Goal: Task Accomplishment & Management: Manage account settings

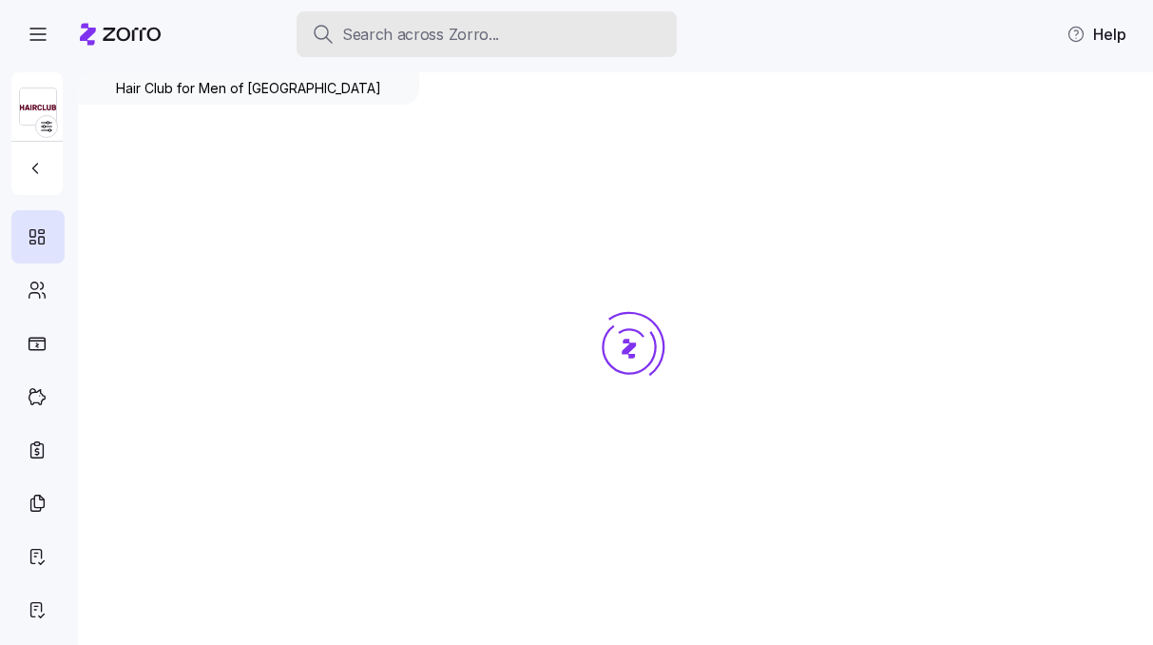
click at [654, 17] on button "Search across Zorro..." at bounding box center [487, 34] width 380 height 46
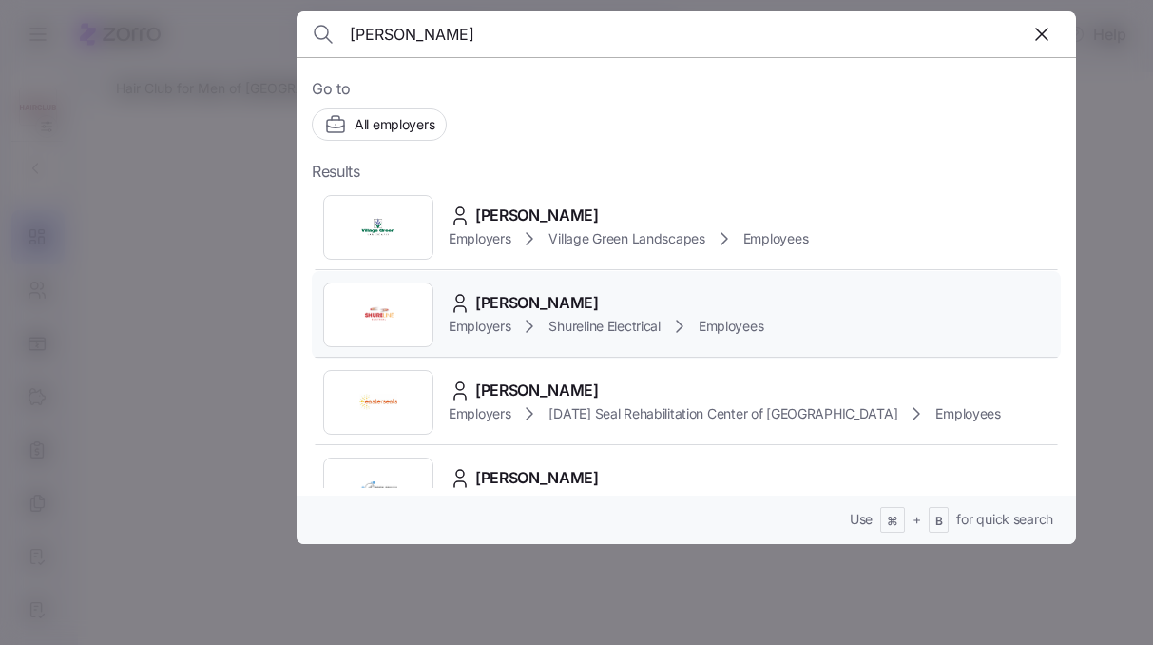
type input "fahey"
click at [562, 280] on div "Paul Fahey Employers Shureline Electrical Employees" at bounding box center [686, 314] width 749 height 87
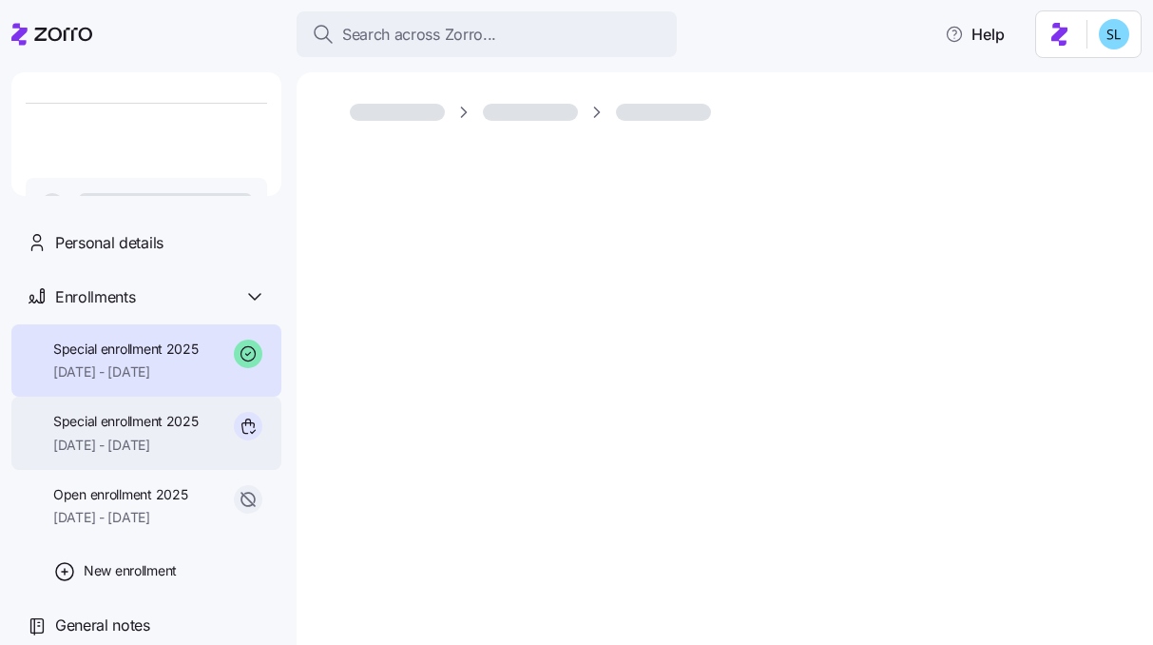
click at [193, 453] on span "07/24/2025 - 12/31/2025" at bounding box center [125, 444] width 145 height 19
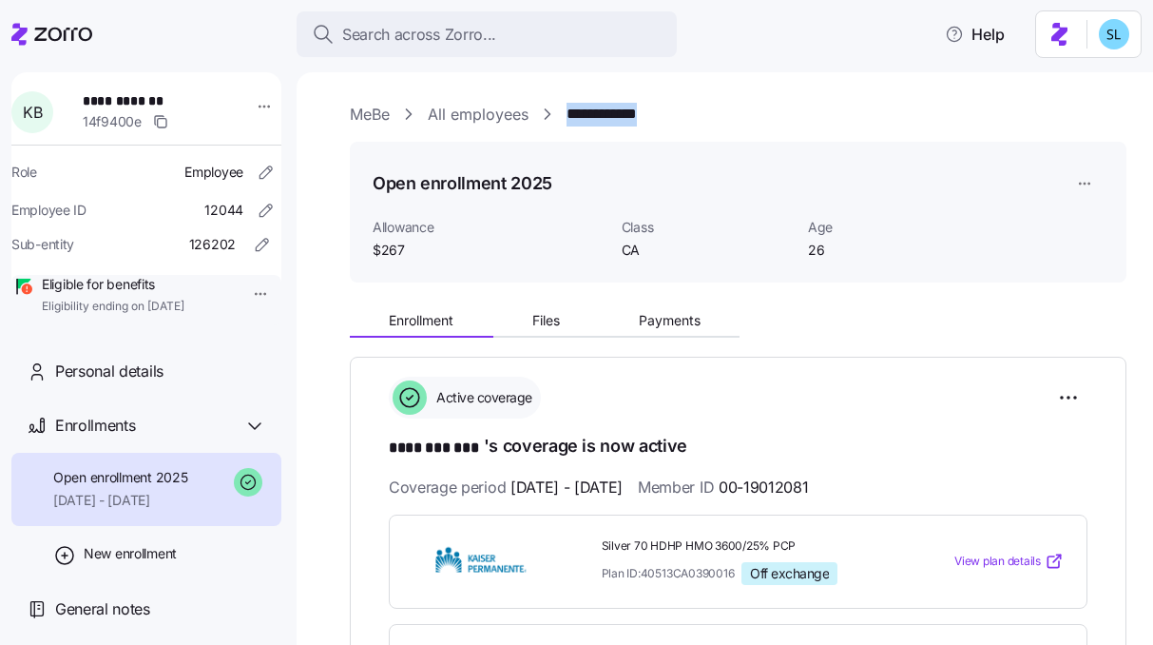
drag, startPoint x: 688, startPoint y: 105, endPoint x: 568, endPoint y: 112, distance: 120.0
click at [568, 112] on div "**********" at bounding box center [738, 115] width 777 height 24
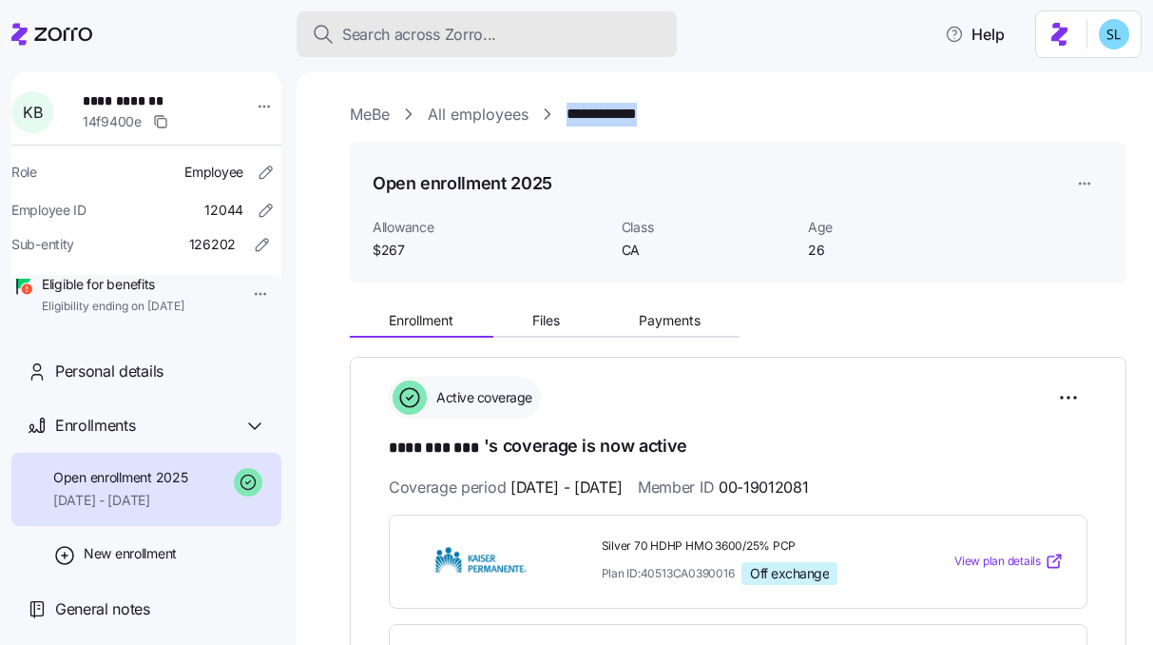
copy link "**********"
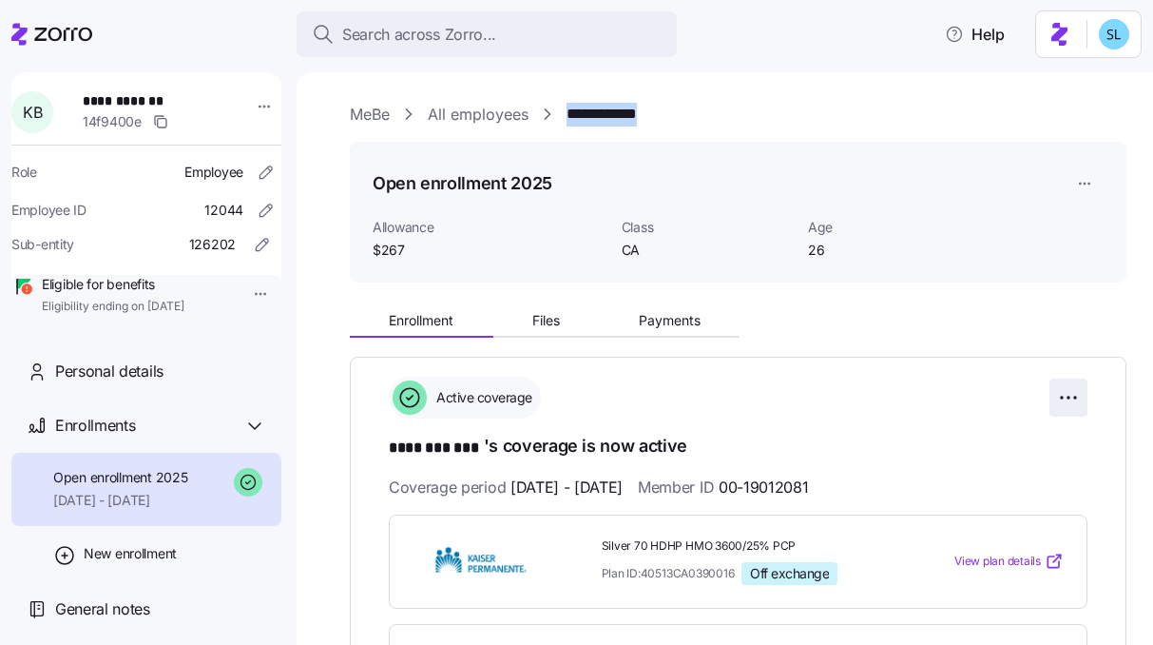
click at [1062, 395] on html "**********" at bounding box center [576, 316] width 1153 height 633
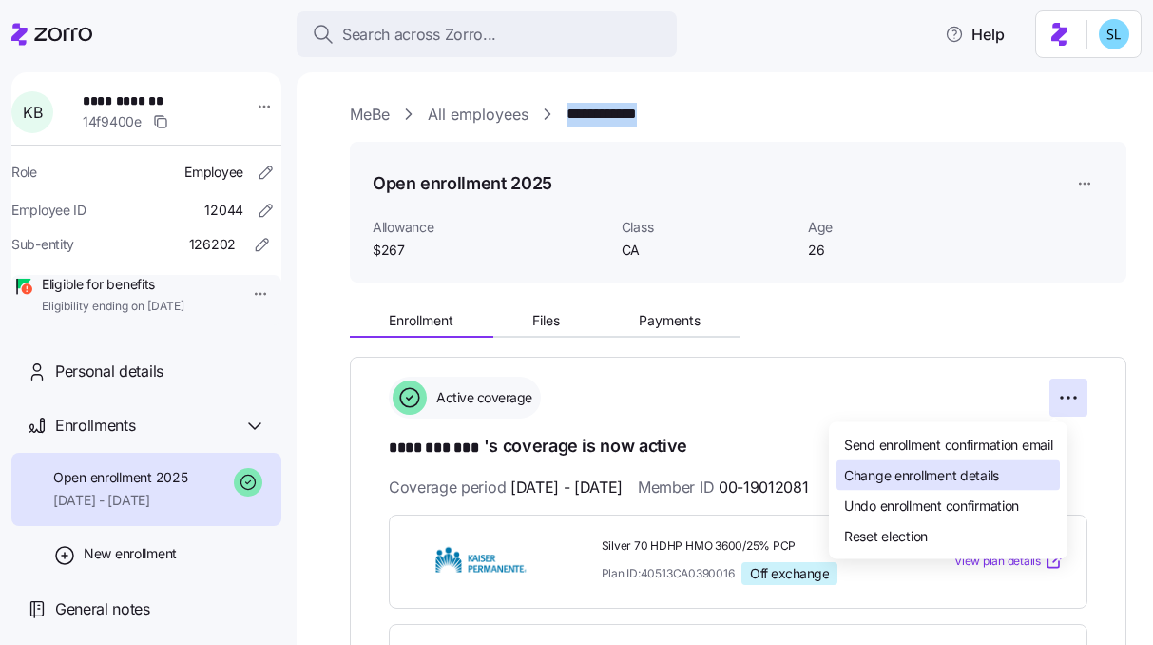
click at [1038, 469] on div "Change enrollment details" at bounding box center [948, 475] width 223 height 30
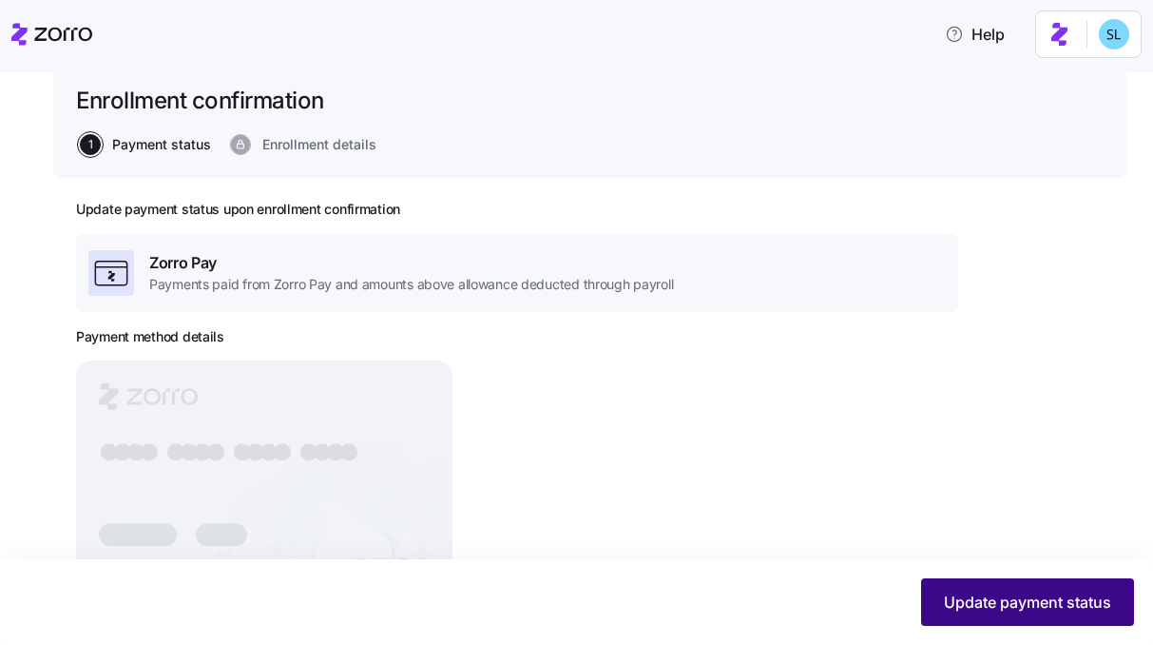
scroll to position [128, 0]
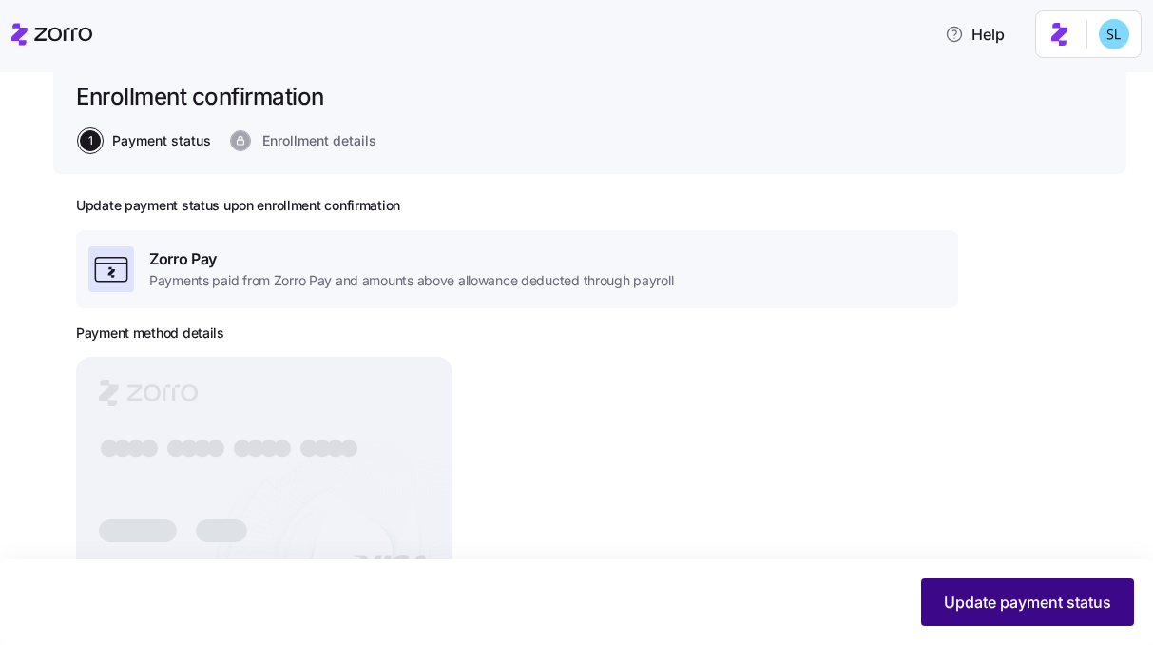
click at [1002, 604] on span "Update payment status" at bounding box center [1027, 601] width 167 height 23
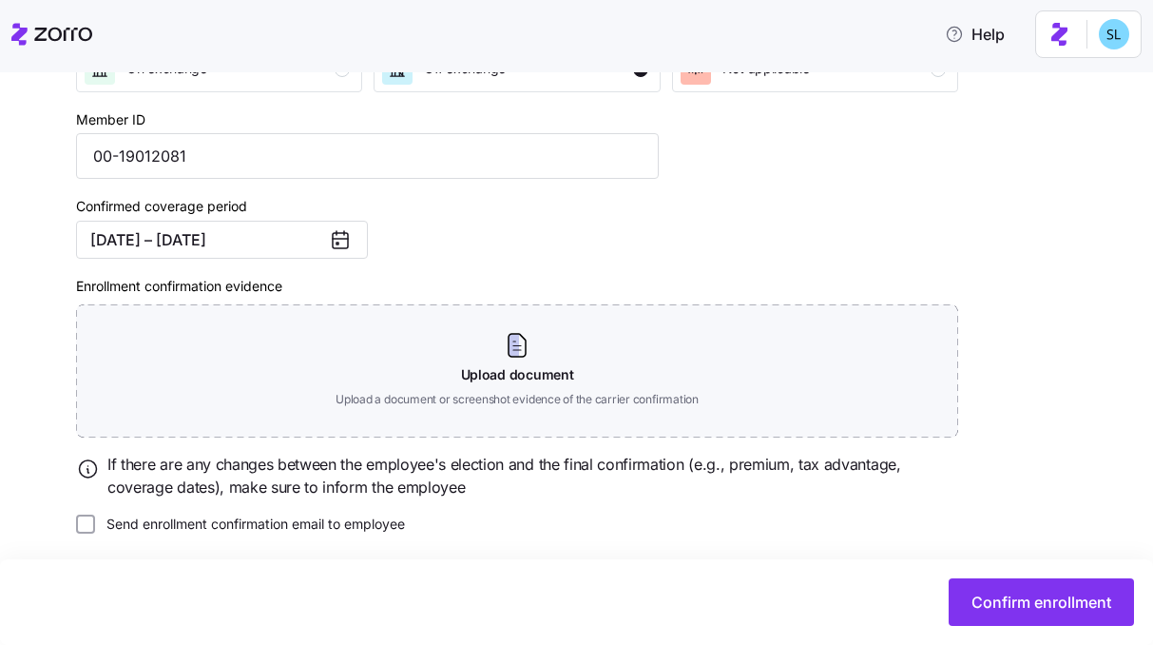
scroll to position [345, 0]
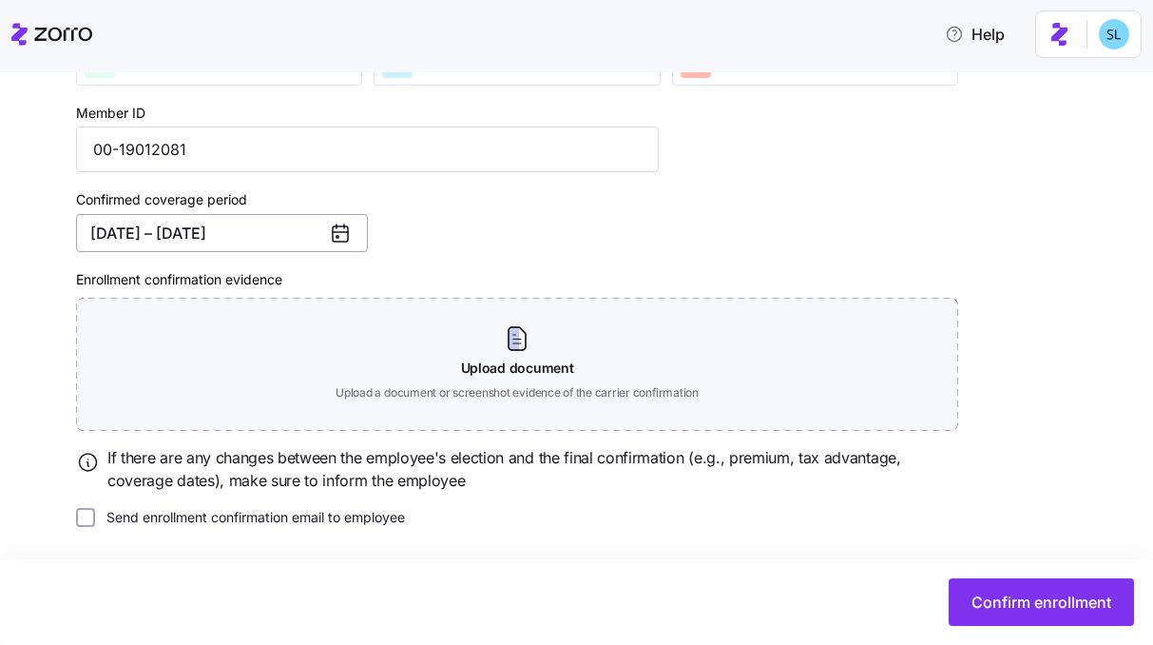
click at [215, 223] on button "06/01/2025 – 12/31/2025" at bounding box center [222, 233] width 292 height 38
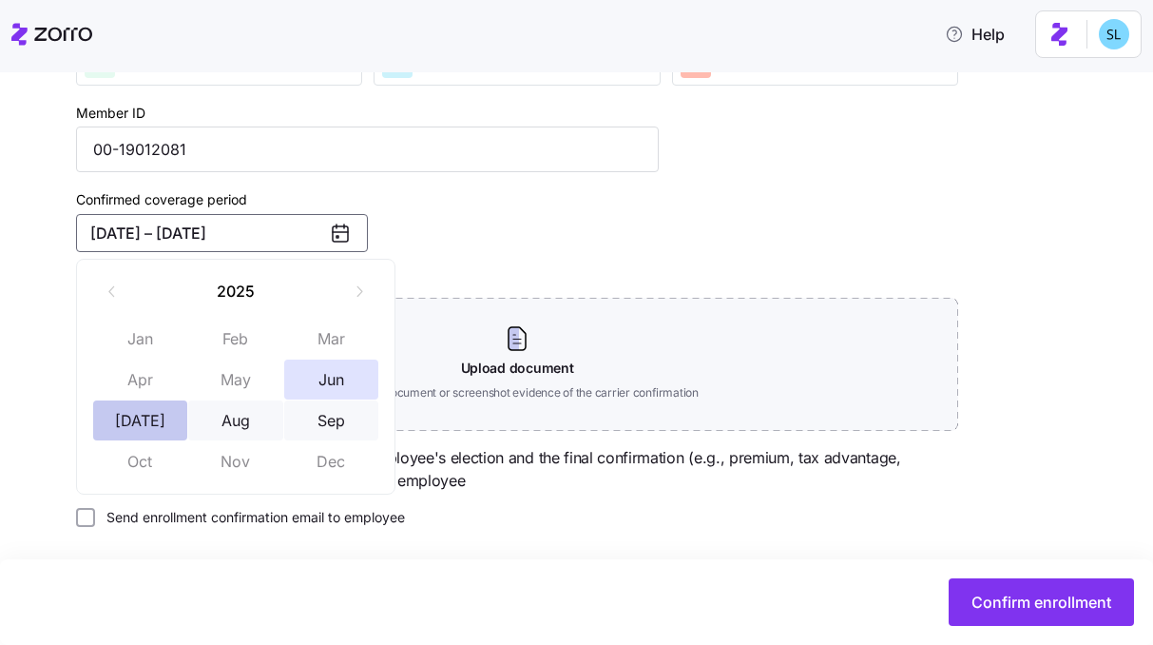
click at [165, 425] on button "Jul" at bounding box center [140, 420] width 95 height 40
click at [314, 386] on button "Jun" at bounding box center [331, 379] width 95 height 40
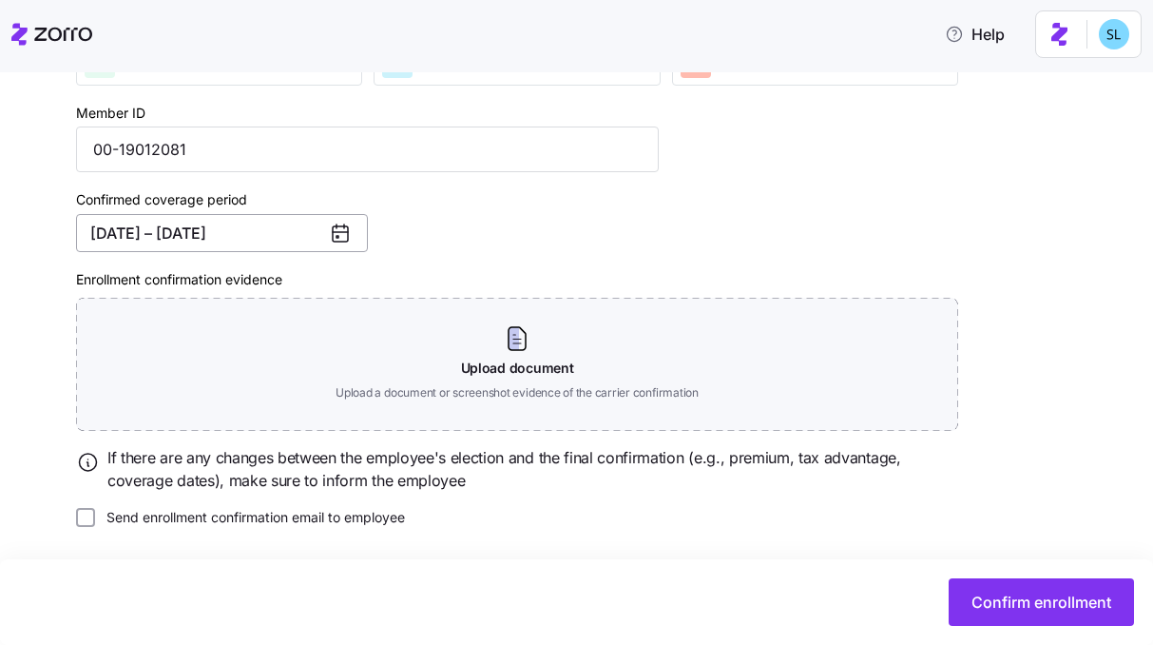
click at [258, 218] on button "06/01/2025 – 07/31/2025" at bounding box center [222, 233] width 292 height 38
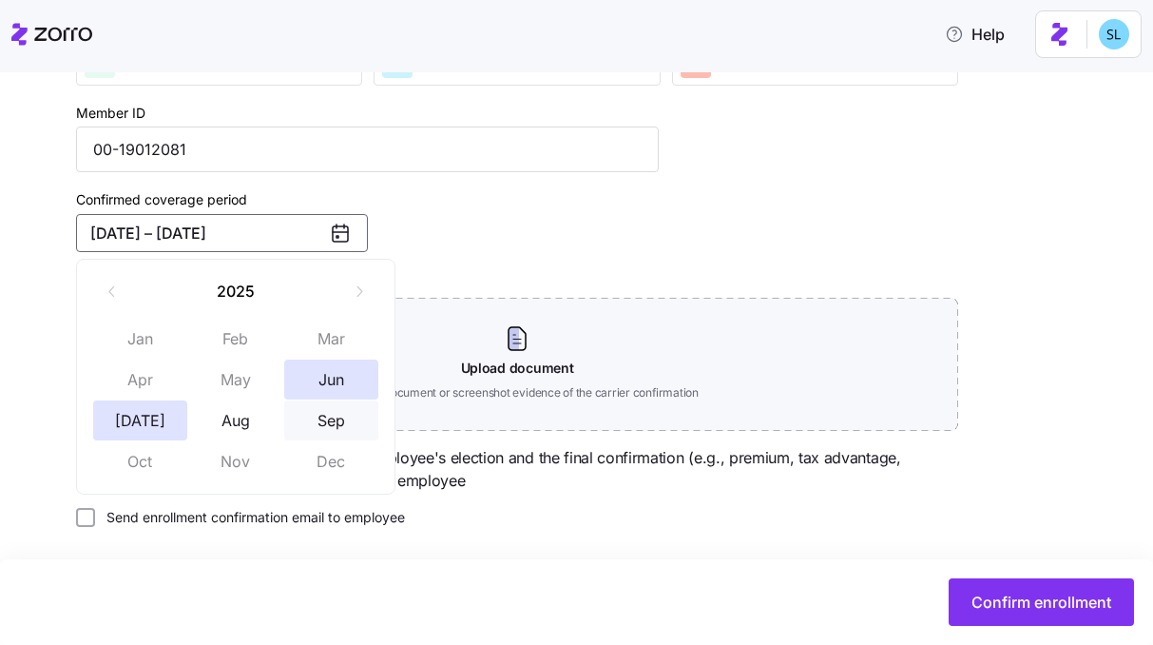
click at [343, 412] on button "Sep" at bounding box center [331, 420] width 95 height 40
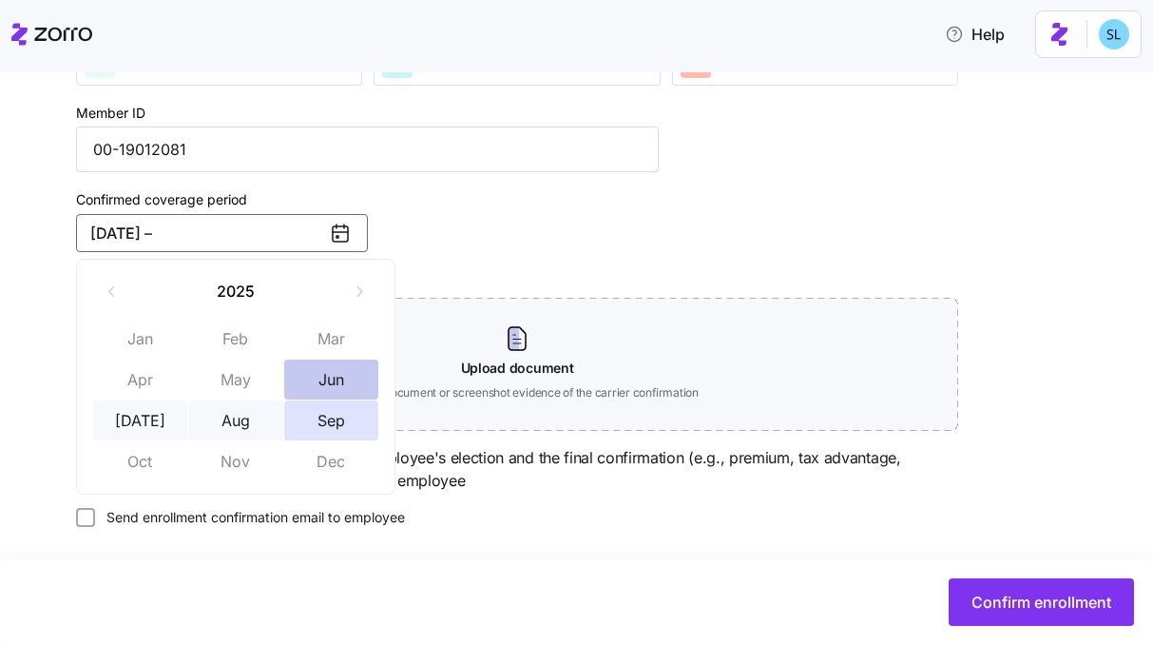
click at [333, 372] on button "Jun" at bounding box center [331, 379] width 95 height 40
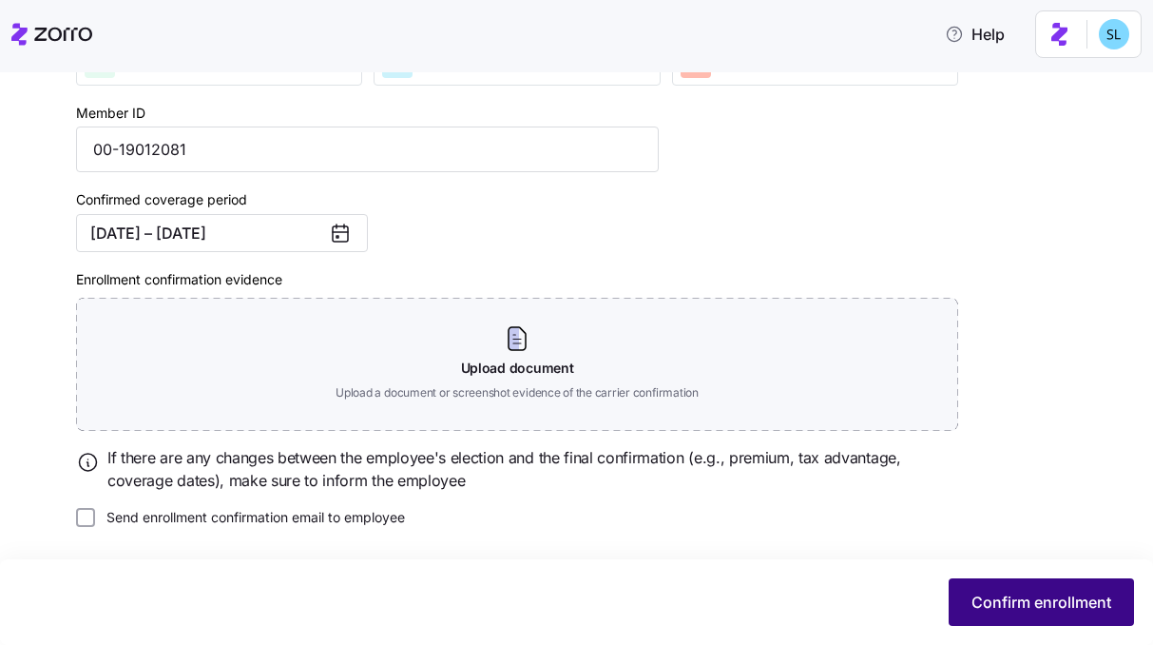
click at [1011, 602] on span "Confirm enrollment" at bounding box center [1042, 601] width 140 height 23
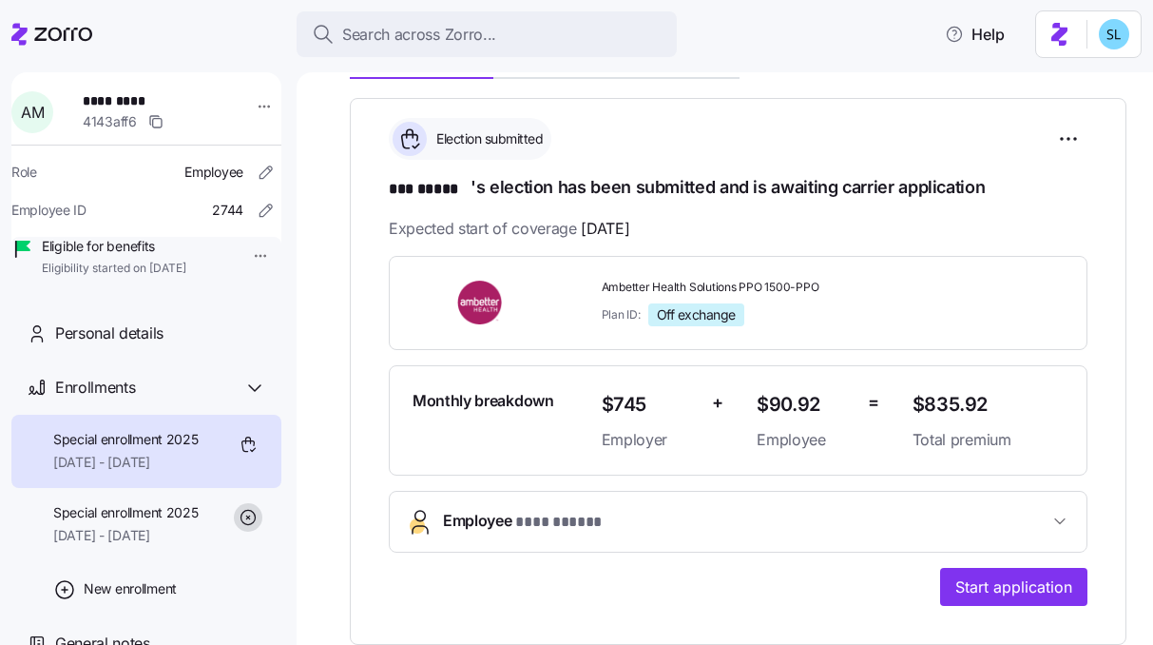
scroll to position [401, 0]
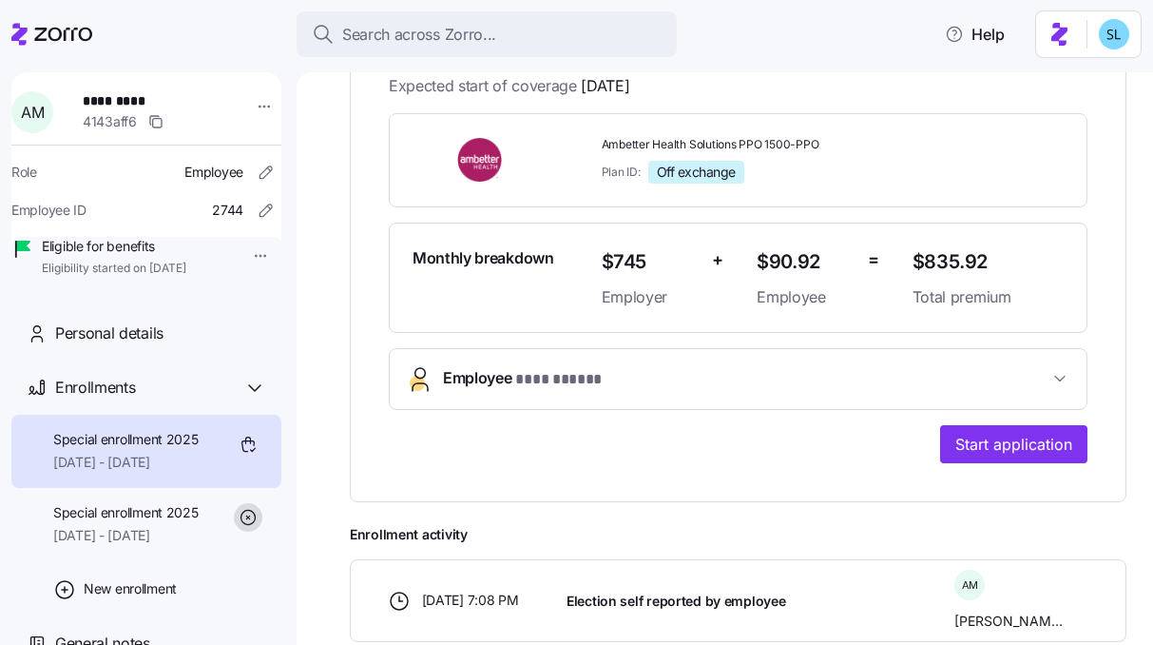
click at [680, 375] on span "Employee * *** ***** *" at bounding box center [746, 379] width 606 height 26
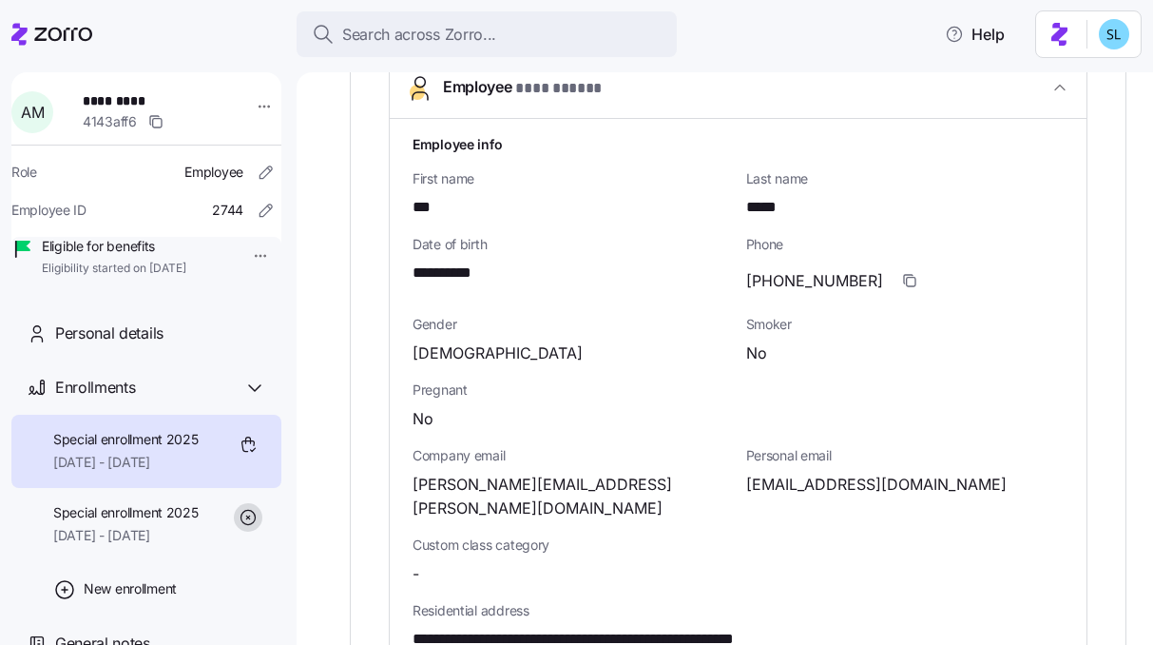
scroll to position [694, 0]
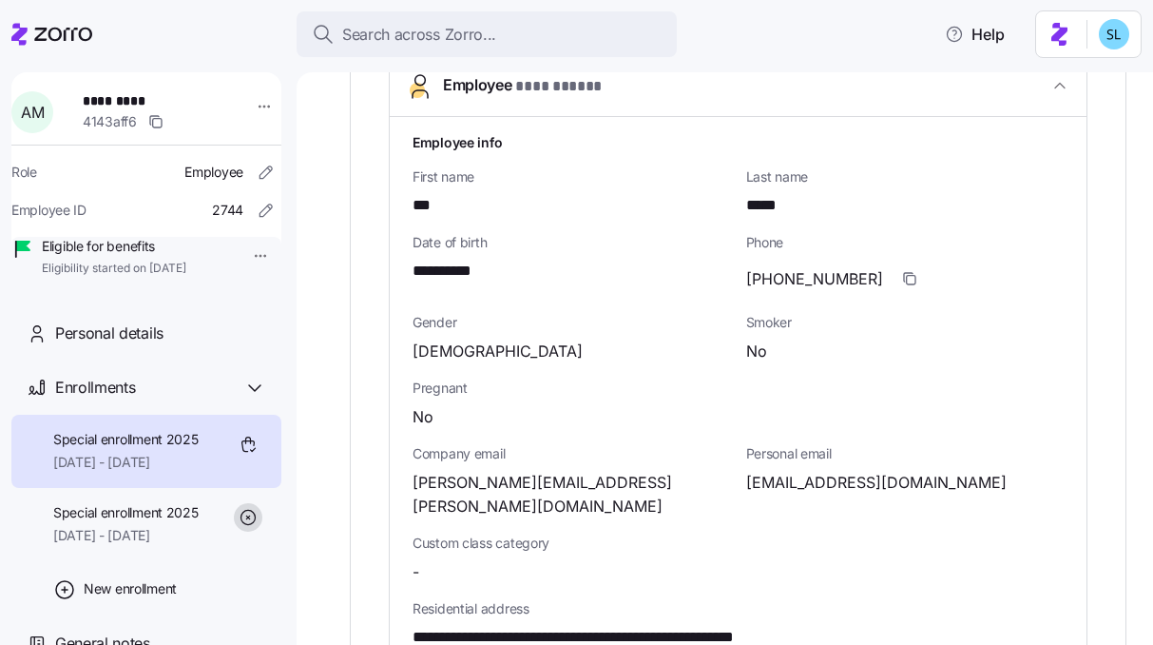
click at [816, 490] on span "amy261818@gmail.com" at bounding box center [876, 483] width 260 height 24
copy span "@"
click at [617, 486] on span "amy.moore@rushmemorial.com" at bounding box center [572, 495] width 318 height 48
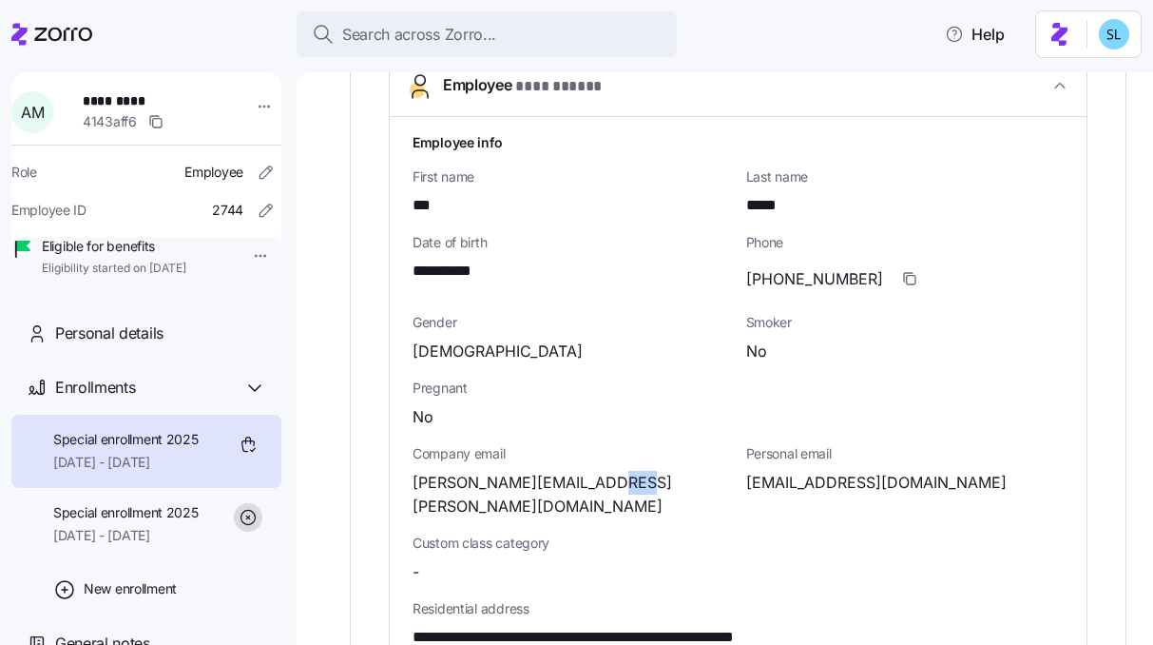
click at [617, 486] on span "amy.moore@rushmemorial.com" at bounding box center [572, 495] width 318 height 48
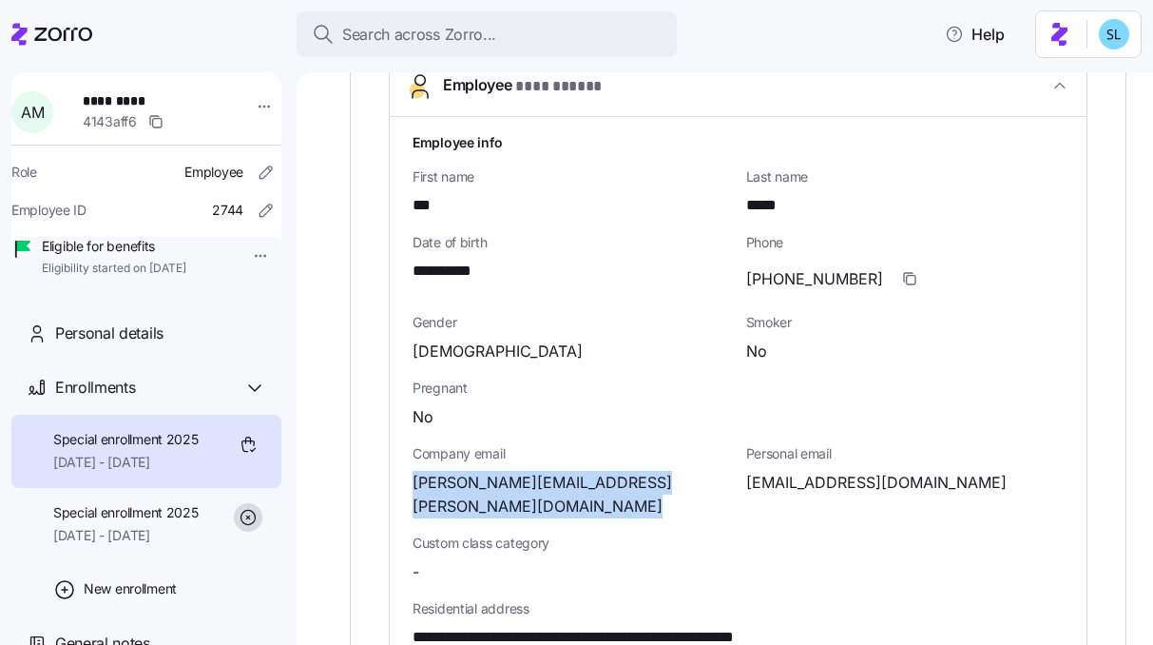
click at [617, 486] on span "amy.moore@rushmemorial.com" at bounding box center [572, 495] width 318 height 48
copy span "com"
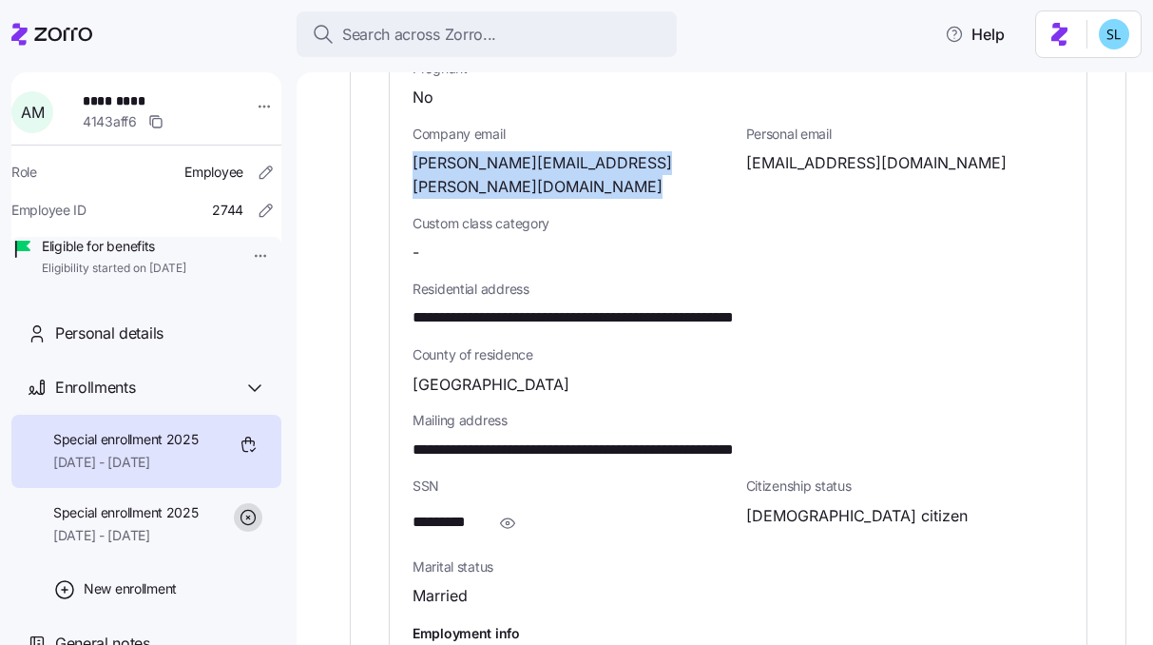
scroll to position [1536, 0]
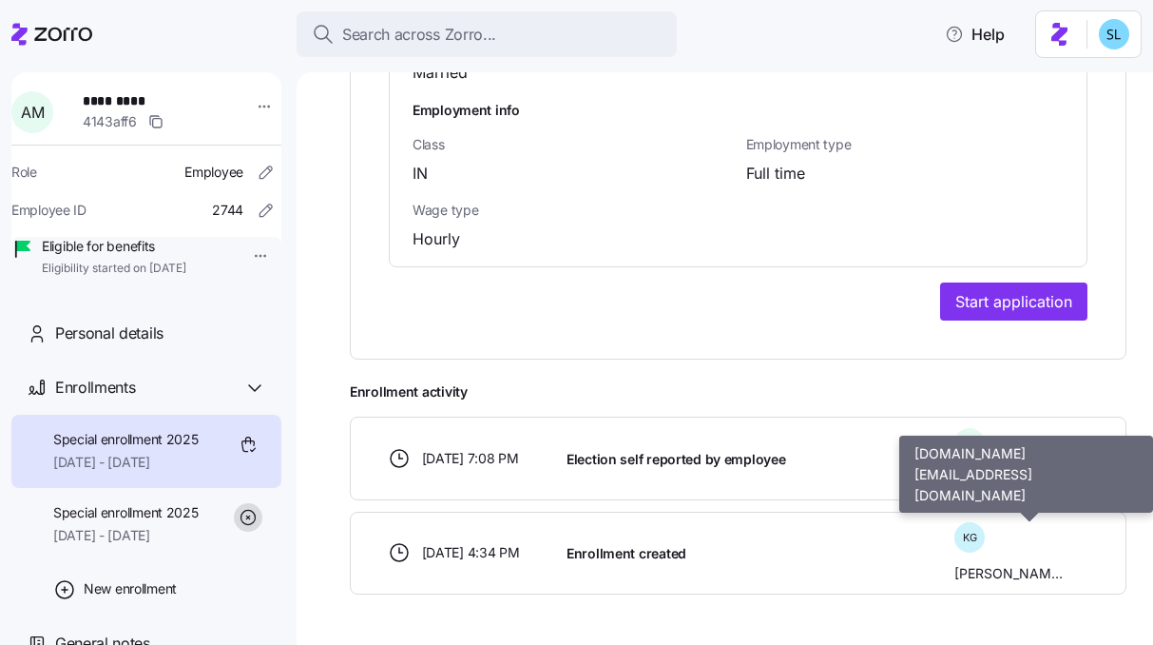
click at [1046, 564] on span "Katelyn Green" at bounding box center [1008, 573] width 108 height 19
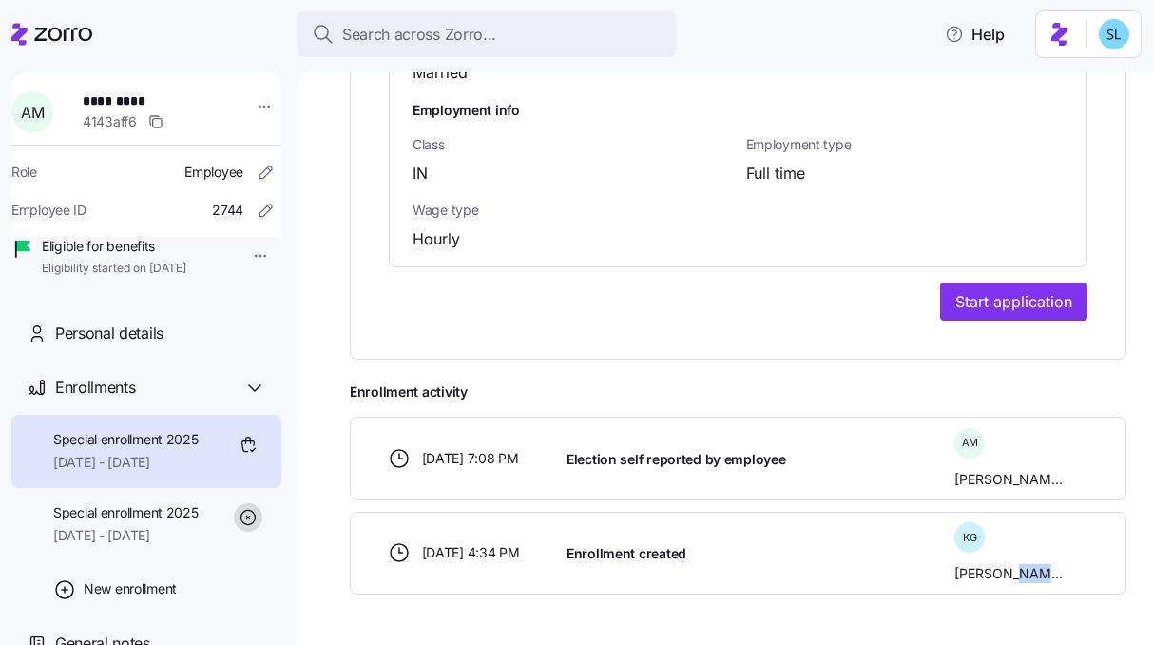
click at [1046, 564] on span "Katelyn Green" at bounding box center [1008, 573] width 108 height 19
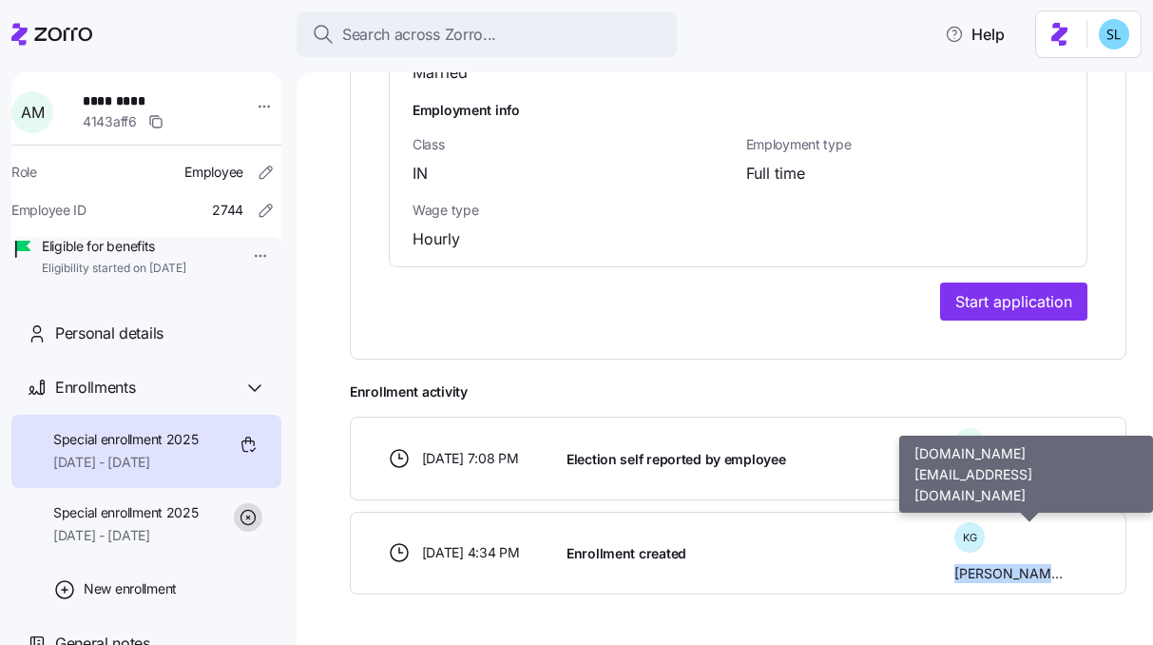
click at [1046, 564] on span "Katelyn Green" at bounding box center [1008, 573] width 108 height 19
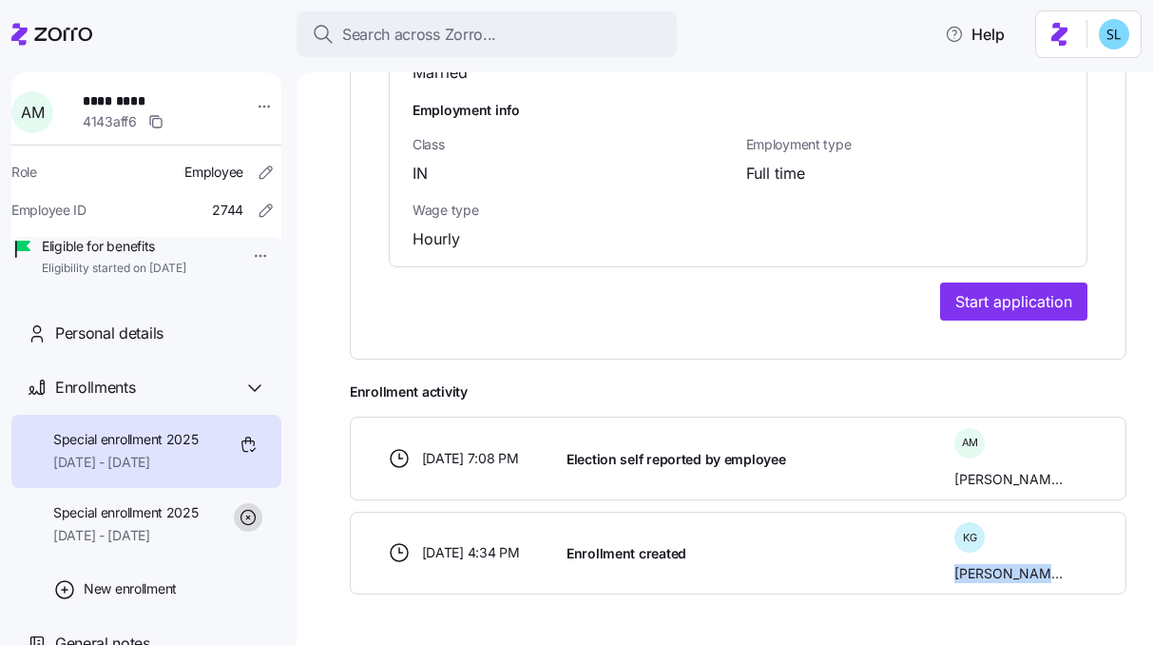
copy body "Katelyn Green"
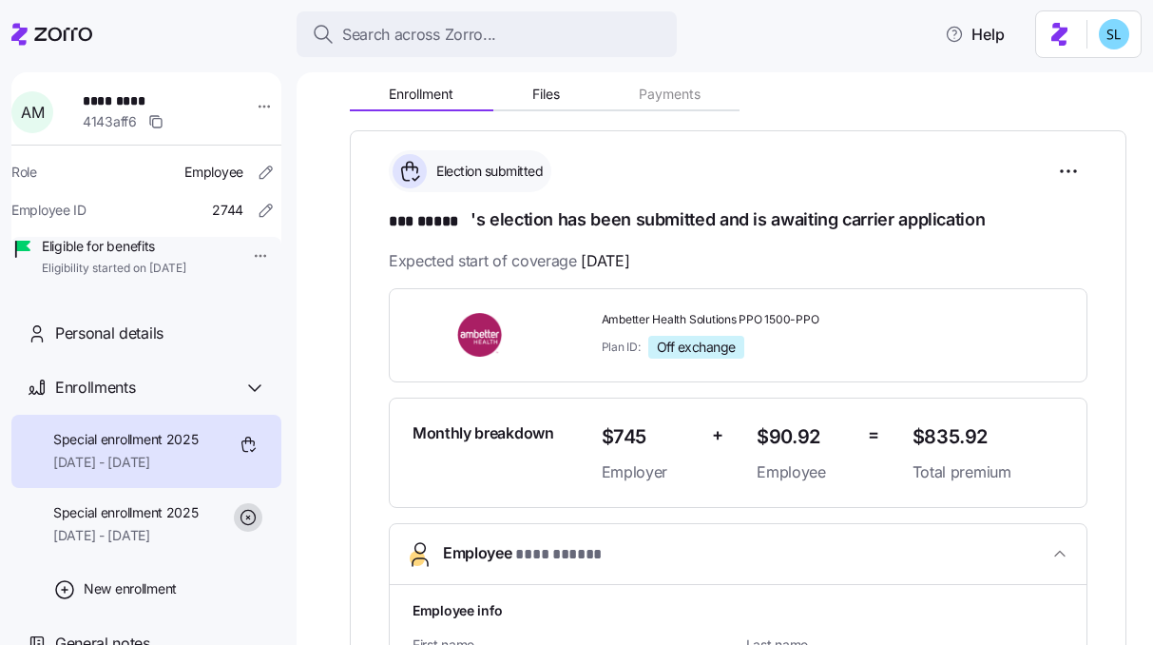
scroll to position [226, 0]
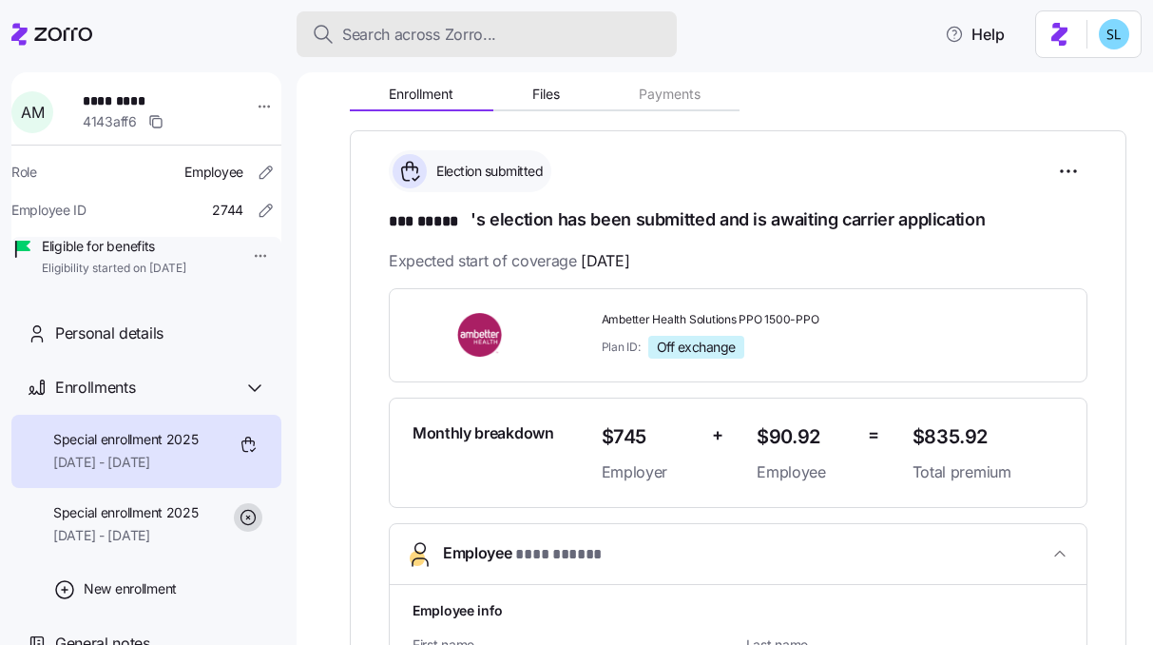
click at [545, 17] on button "Search across Zorro..." at bounding box center [487, 34] width 380 height 46
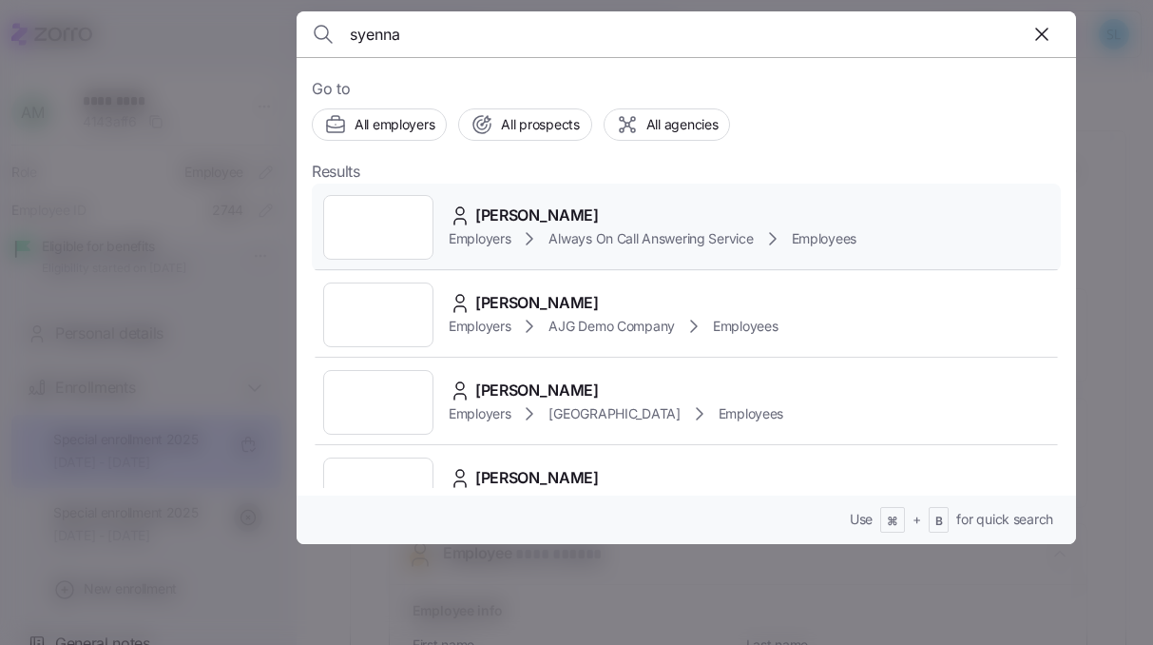
type input "syenna"
click at [599, 206] on span "Syenna Raelyn D Cates" at bounding box center [537, 215] width 124 height 24
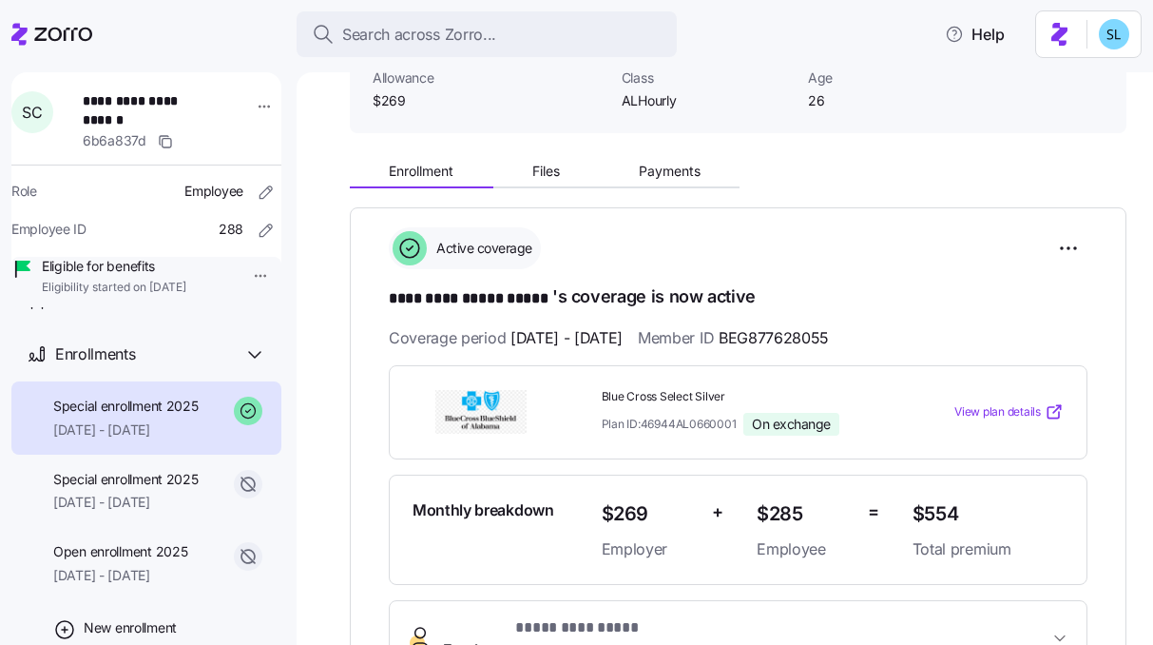
scroll to position [73, 0]
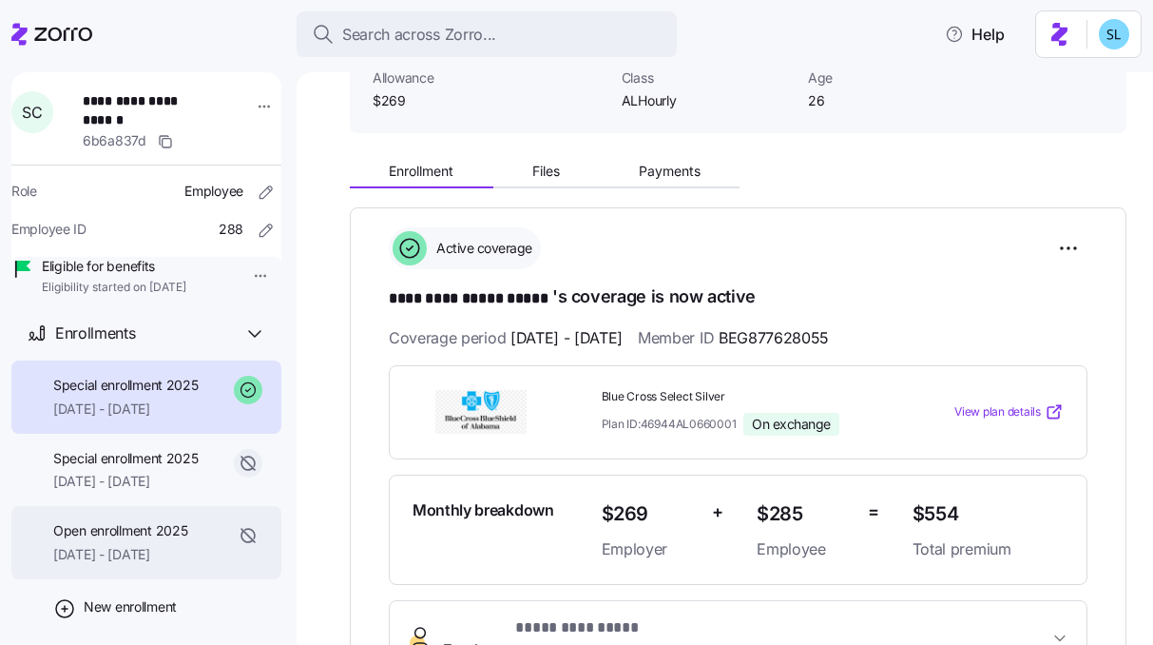
click at [137, 540] on span "Open enrollment 2025" at bounding box center [120, 530] width 134 height 19
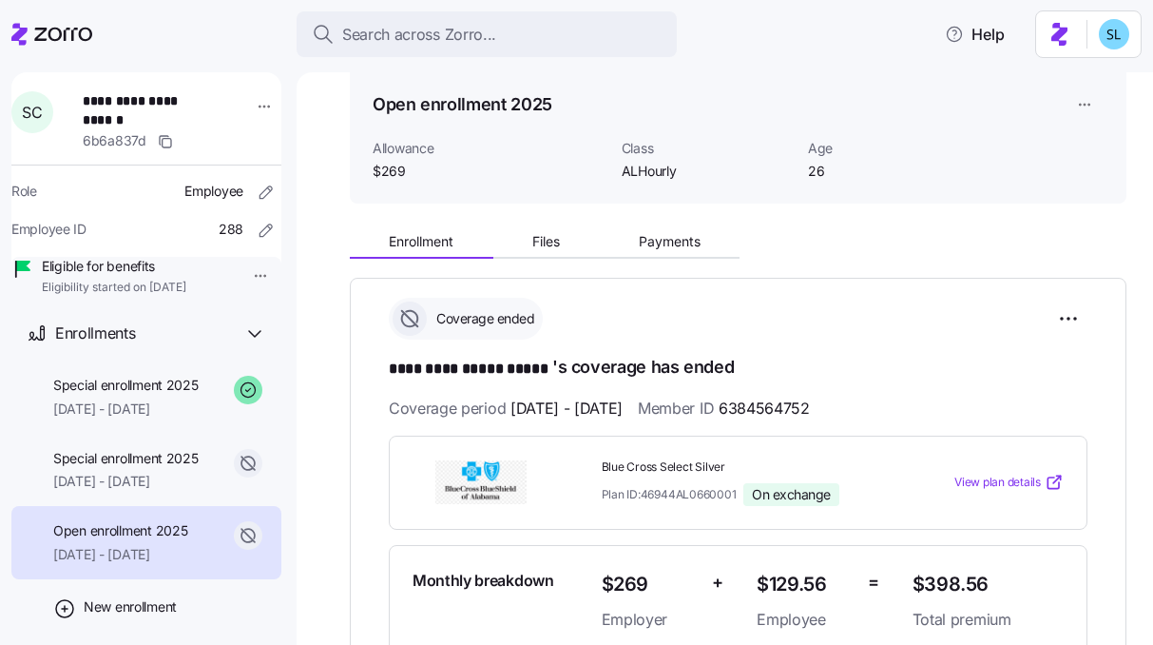
scroll to position [113, 0]
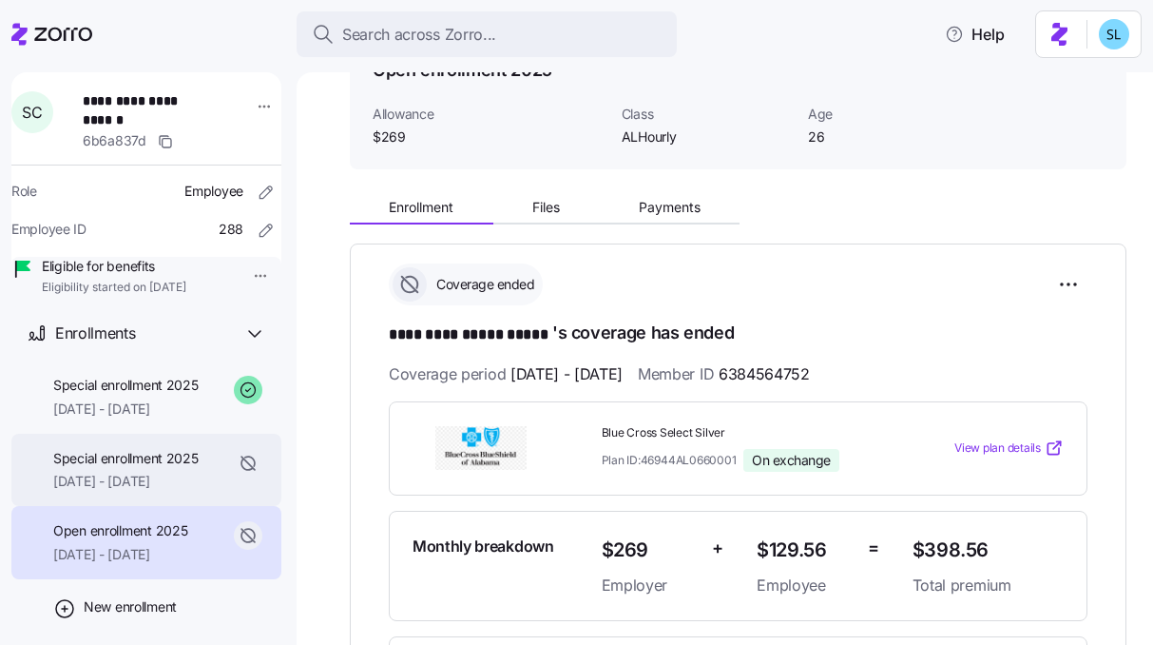
click at [137, 491] on span "04/01/2025 - 05/31/2025" at bounding box center [125, 481] width 145 height 19
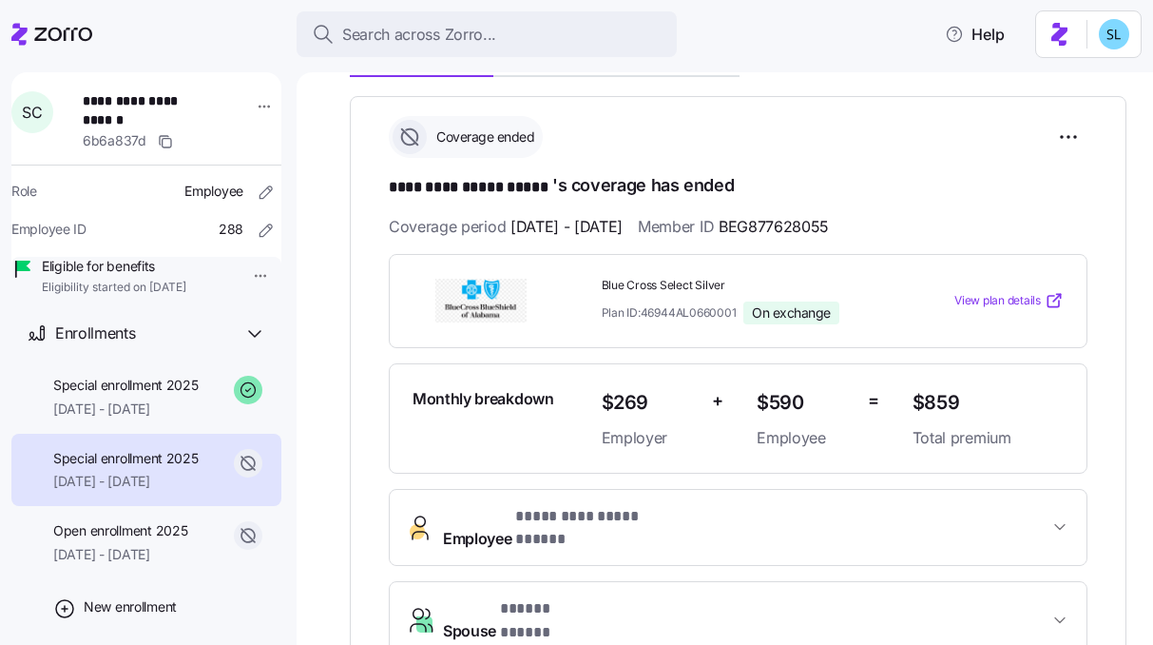
scroll to position [271, 0]
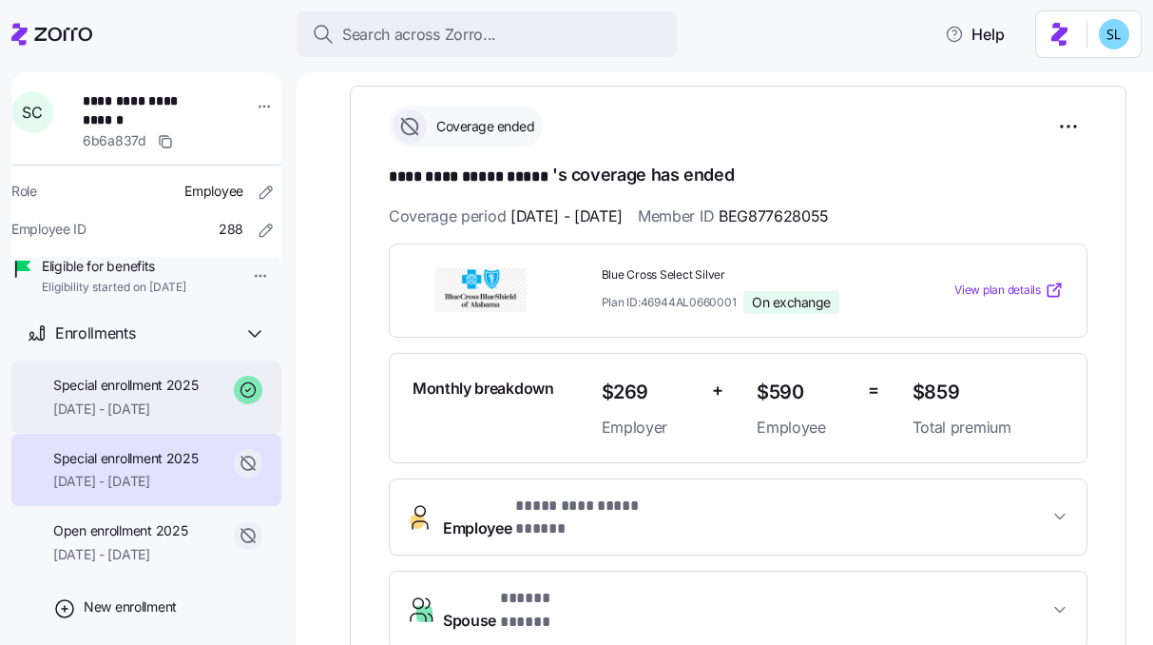
click at [125, 395] on span "Special enrollment 2025" at bounding box center [125, 385] width 145 height 19
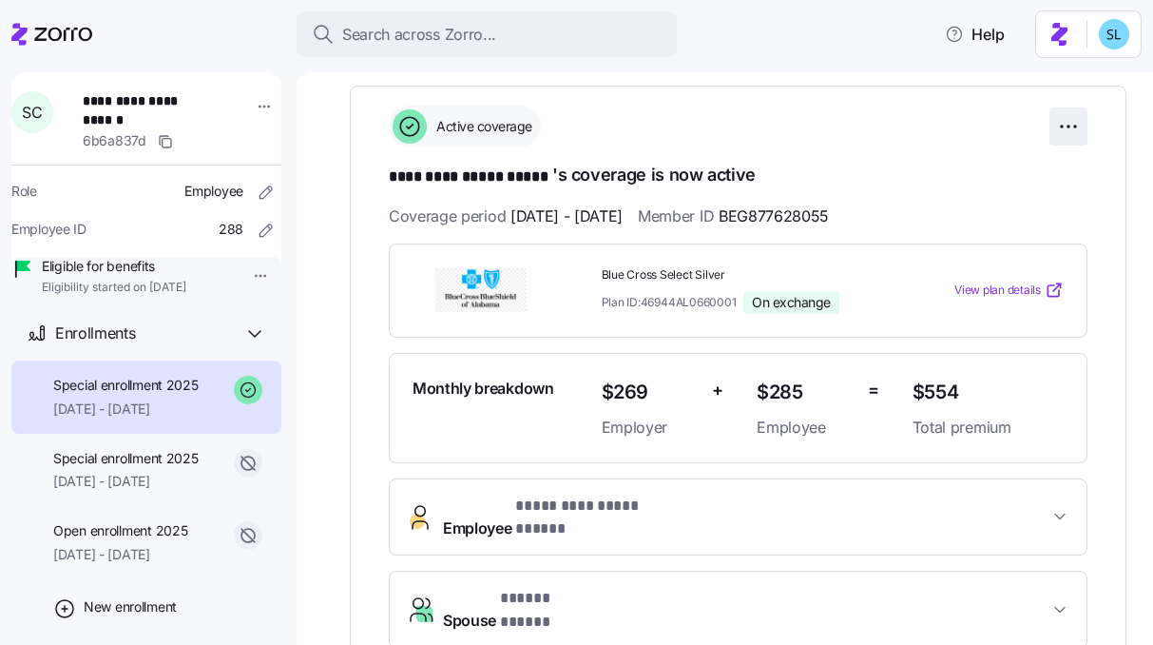
click at [1065, 125] on html "**********" at bounding box center [576, 316] width 1153 height 633
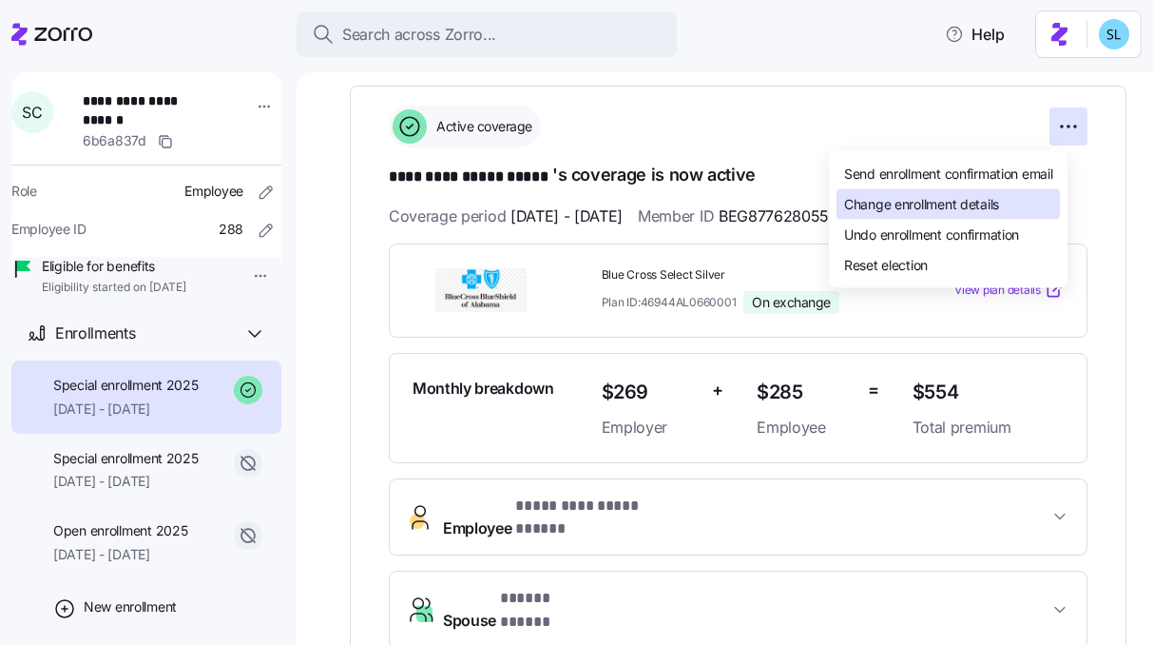
click at [936, 214] on div "Change enrollment details" at bounding box center [948, 204] width 223 height 30
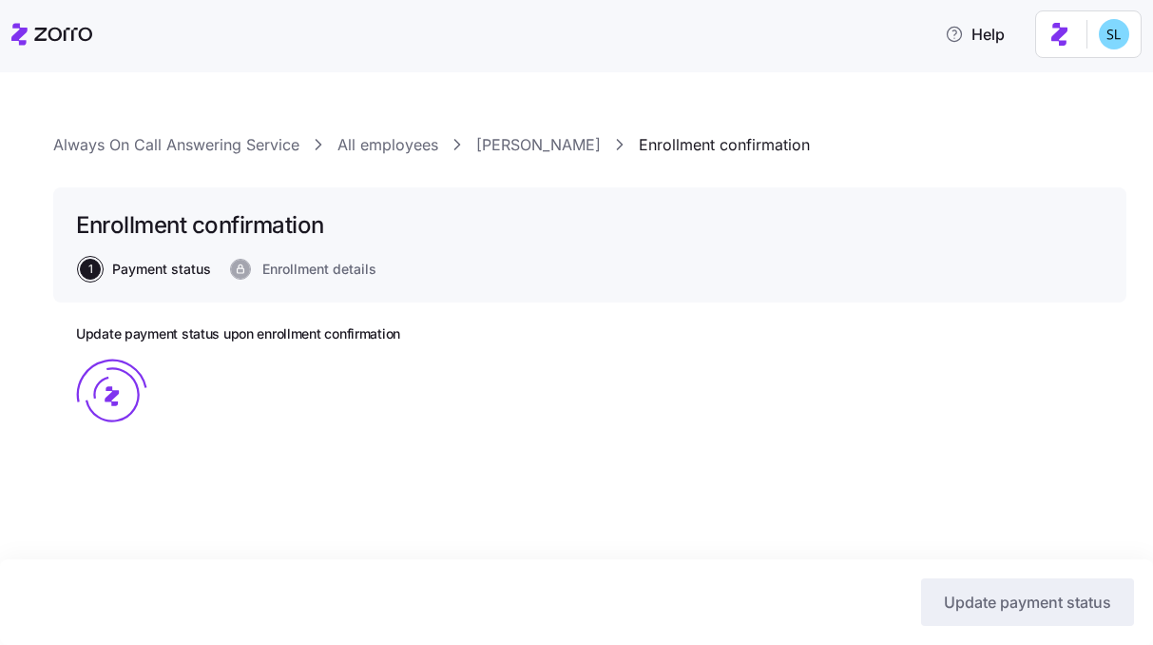
click at [594, 148] on link "Syenna Raelyn D Cates" at bounding box center [538, 145] width 125 height 24
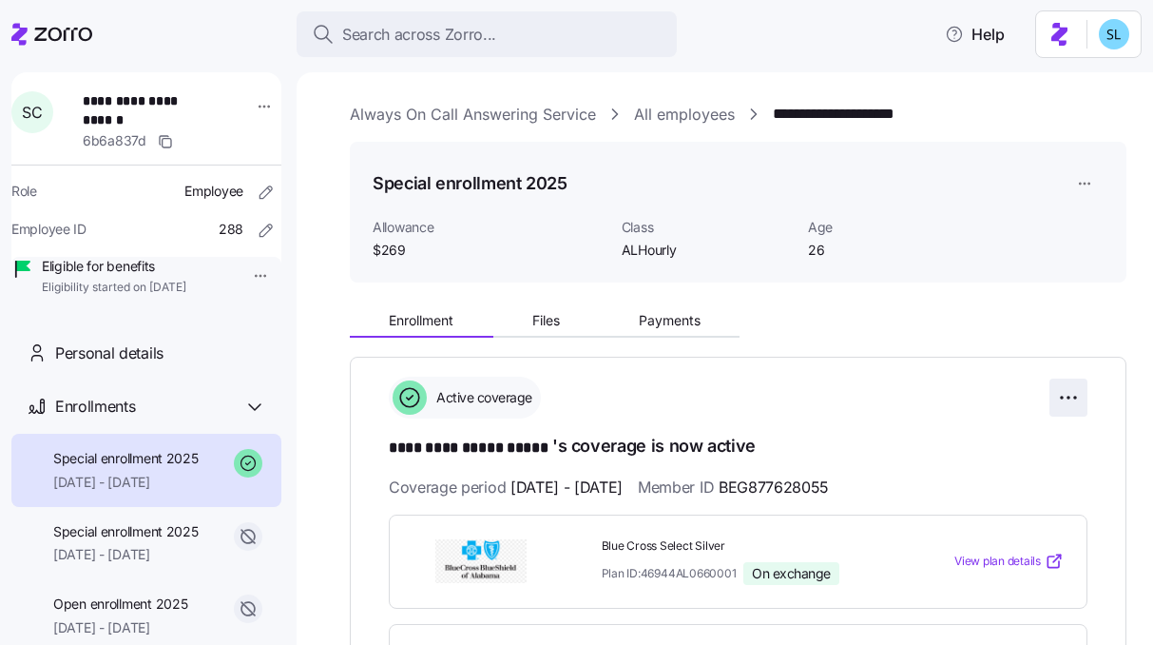
click at [1058, 397] on html "**********" at bounding box center [576, 316] width 1153 height 633
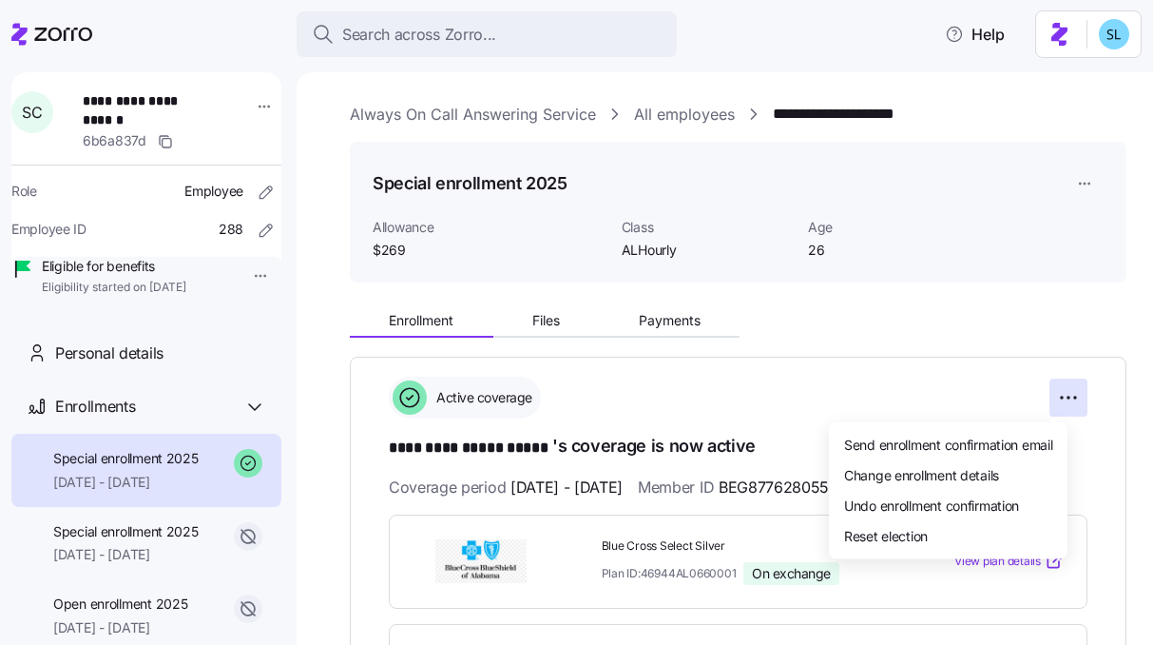
click at [1019, 344] on html "**********" at bounding box center [576, 316] width 1153 height 633
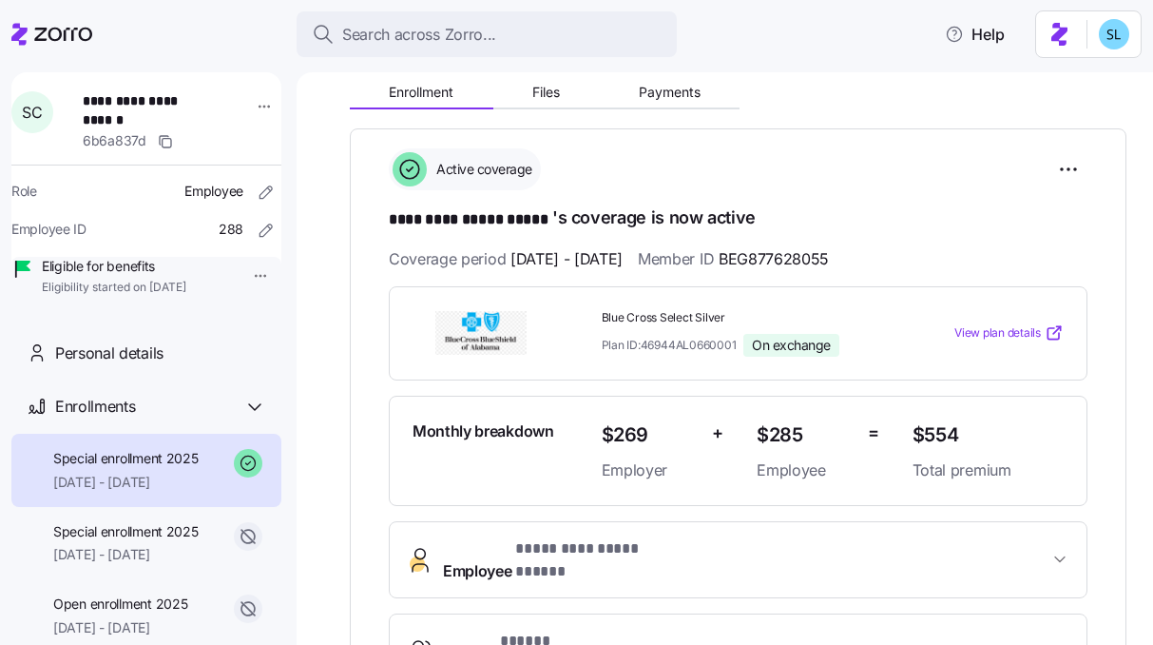
scroll to position [264, 0]
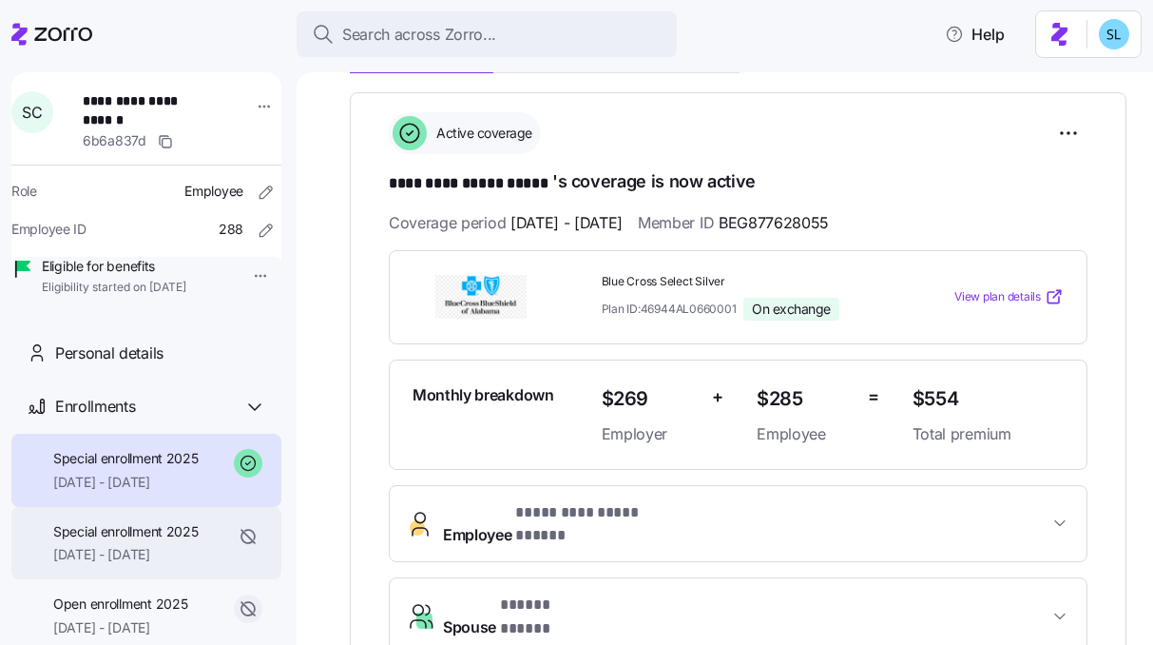
click at [175, 565] on div "Special enrollment 2025 04/01/2025 - 05/31/2025" at bounding box center [125, 543] width 145 height 43
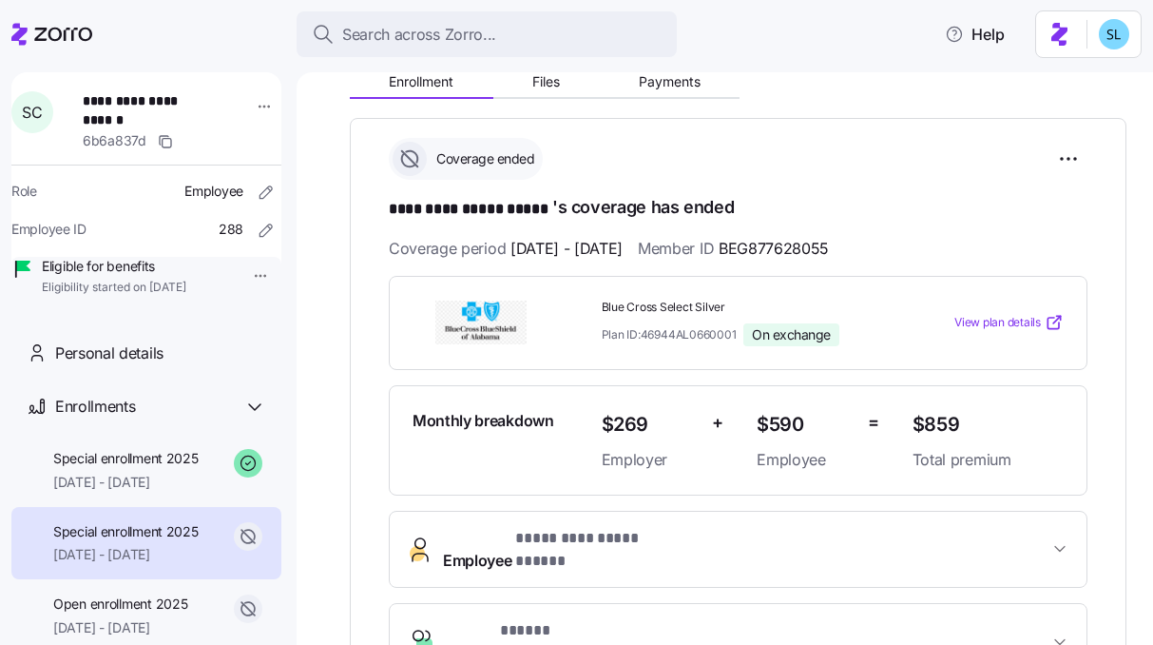
scroll to position [263, 0]
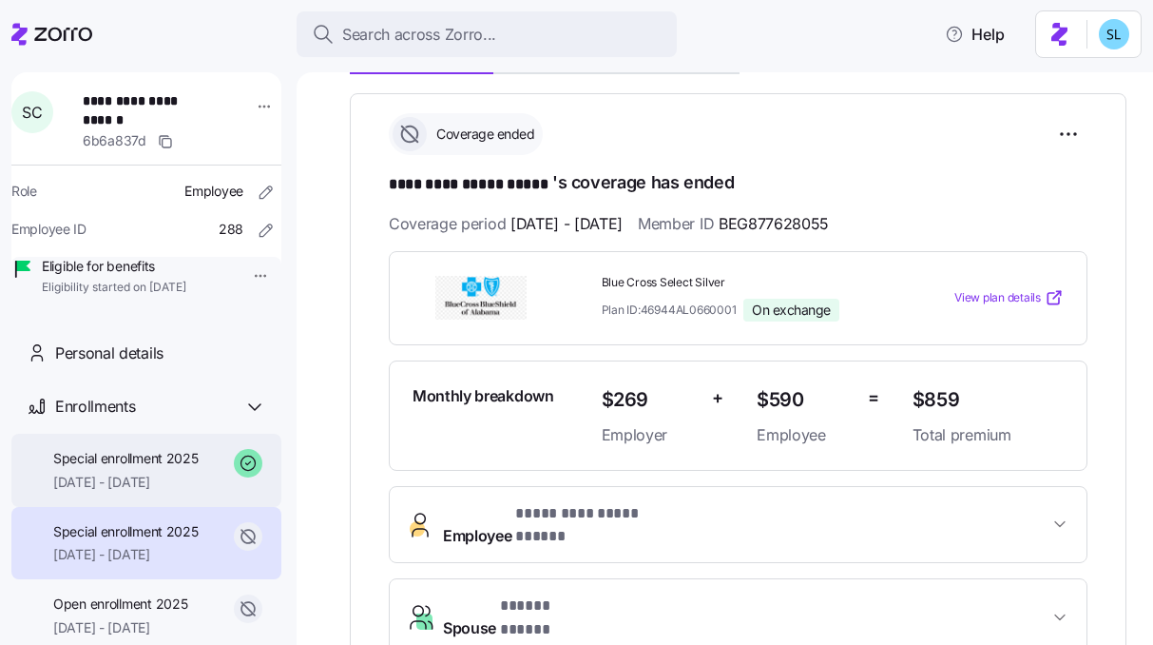
click at [164, 491] on div "Special enrollment 2025 06/01/2025 - 12/31/2025" at bounding box center [125, 470] width 145 height 43
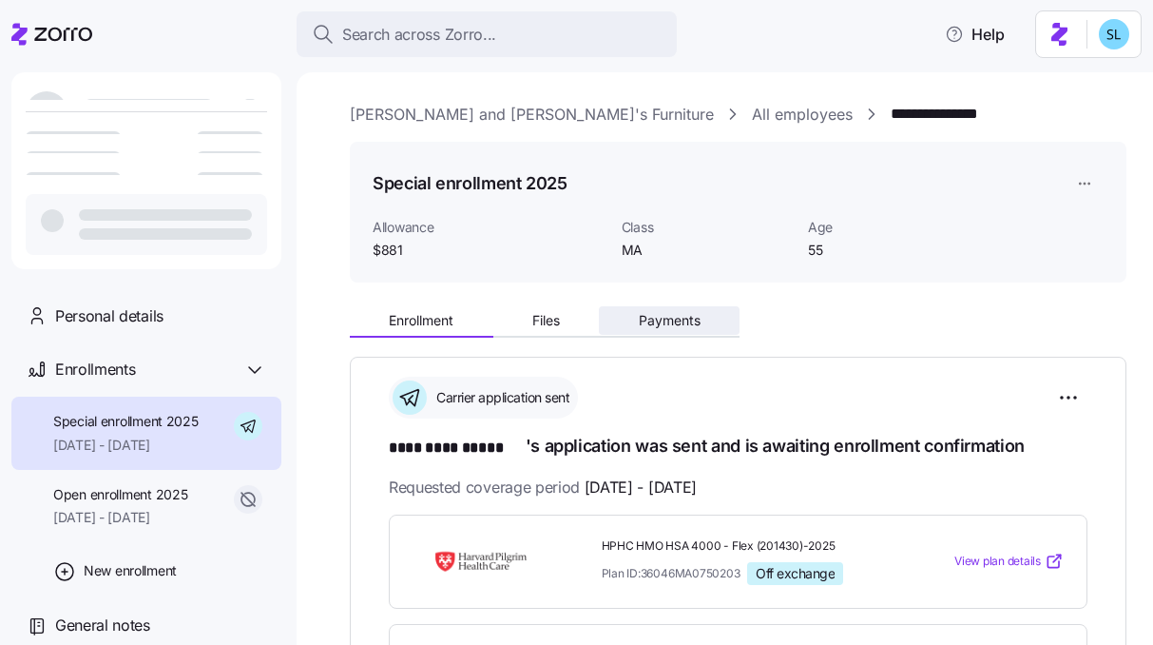
click at [703, 317] on button "Payments" at bounding box center [669, 320] width 141 height 29
